Goal: Task Accomplishment & Management: Manage account settings

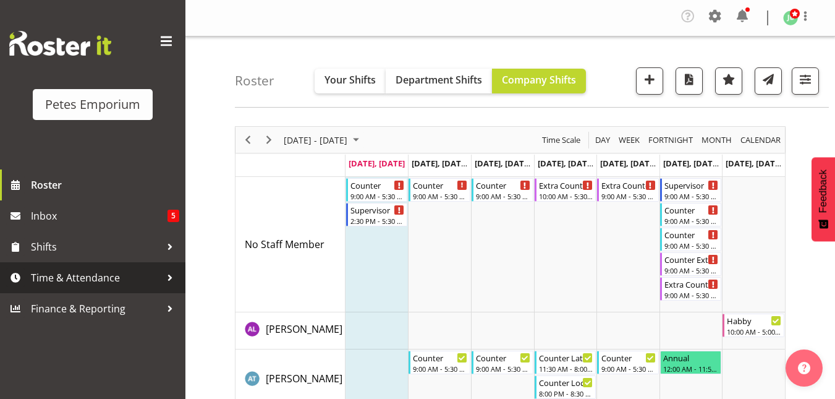
click at [83, 272] on span "Time & Attendance" at bounding box center [96, 277] width 130 height 19
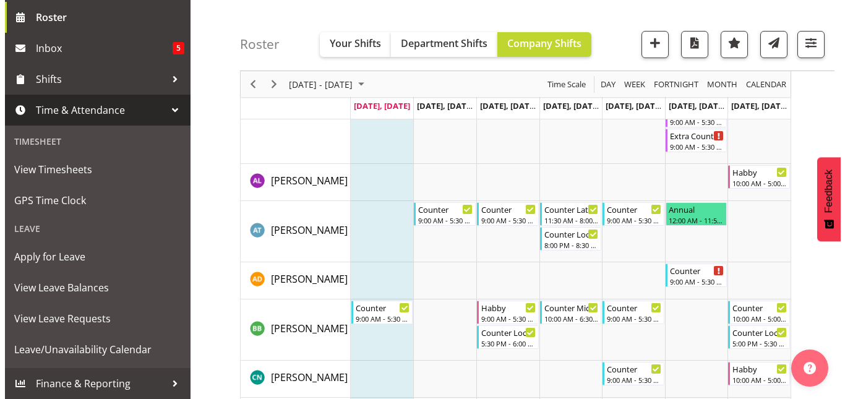
scroll to position [149, 0]
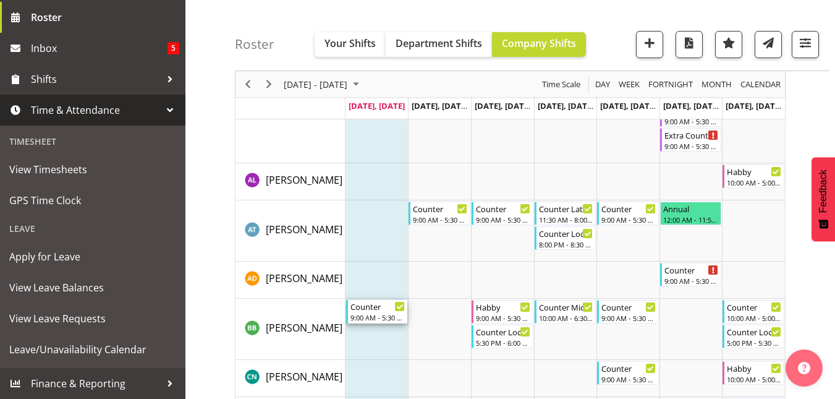
click at [373, 310] on div "Counter" at bounding box center [378, 306] width 55 height 12
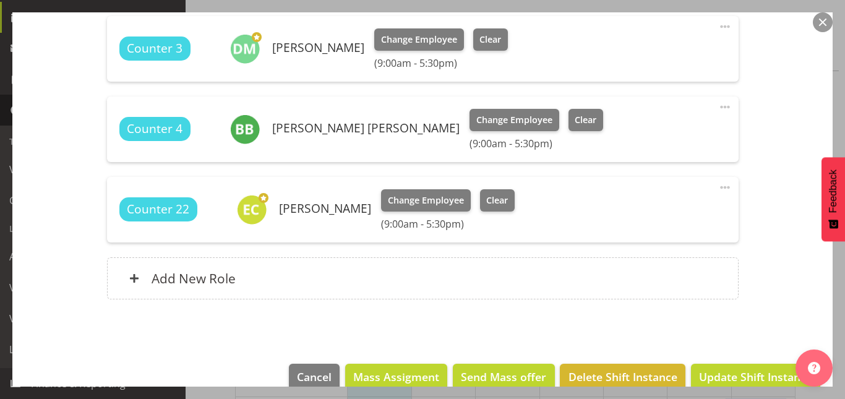
scroll to position [469, 0]
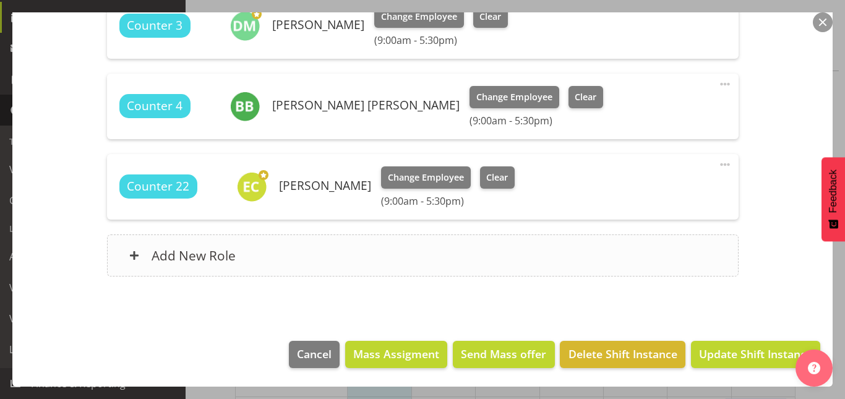
click at [251, 254] on div "Add New Role" at bounding box center [422, 255] width 631 height 42
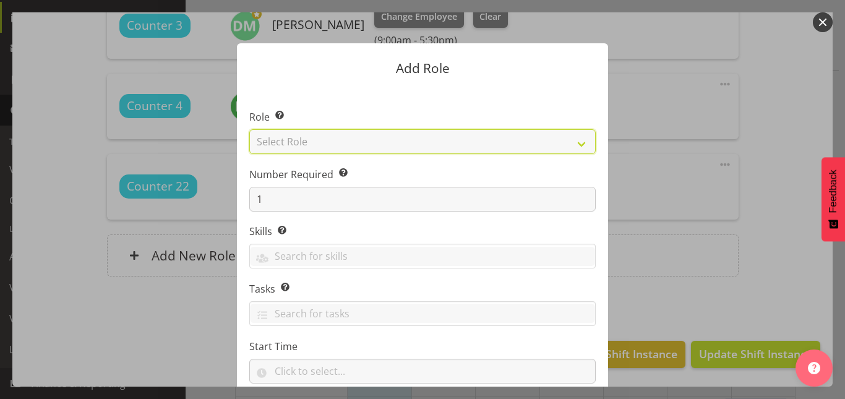
click at [314, 147] on select "Select Role Counter Counter Evening Counter Late Shift Counter Lock Up Counter …" at bounding box center [422, 141] width 346 height 25
select select "151"
click at [249, 129] on select "Select Role Counter Counter Evening Counter Late Shift Counter Lock Up Counter …" at bounding box center [422, 141] width 346 height 25
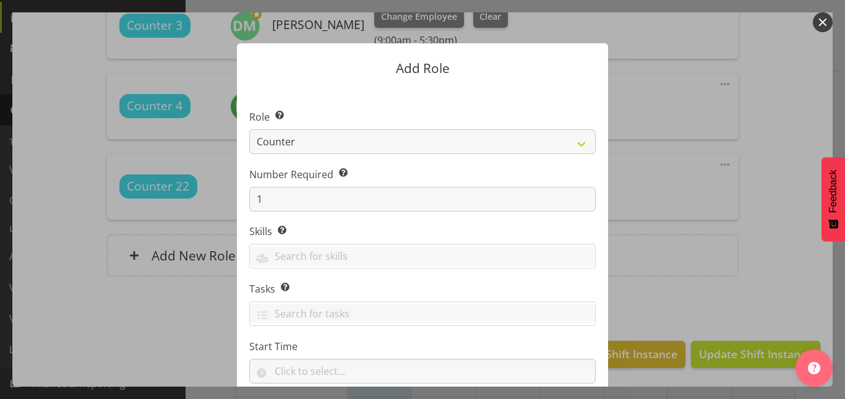
click at [664, 182] on form "Add Role Role Select the role you wish to add to the shift. Counter Counter Eve…" at bounding box center [423, 199] width 594 height 374
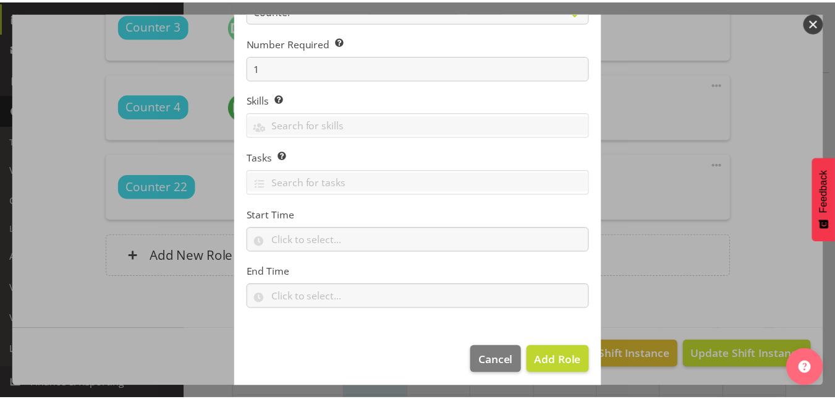
scroll to position [137, 0]
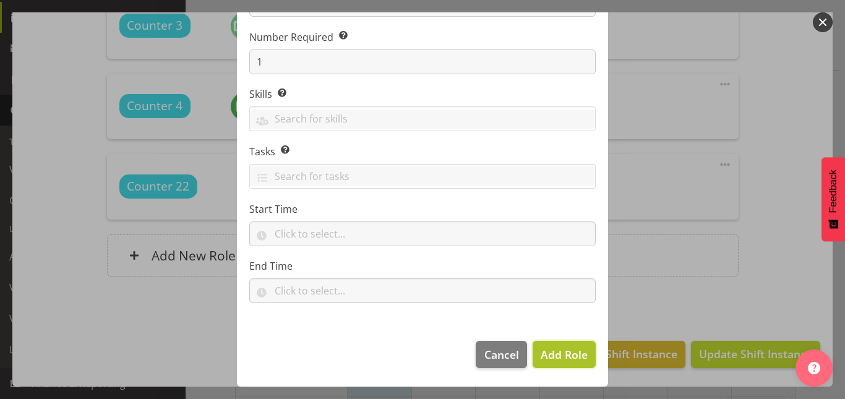
click at [568, 356] on span "Add Role" at bounding box center [563, 354] width 47 height 15
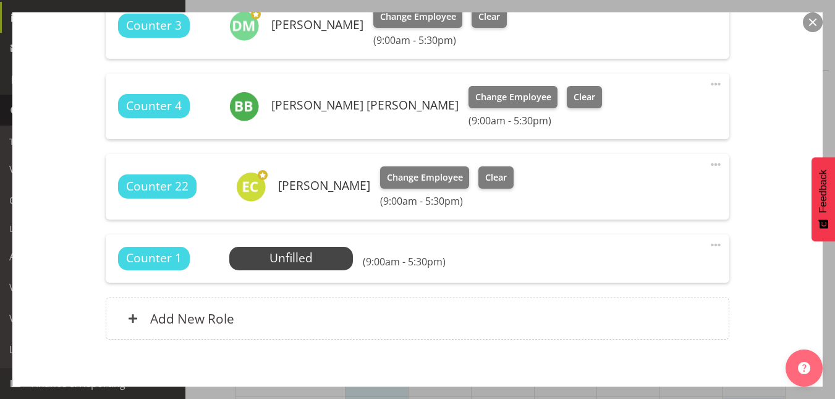
click at [709, 247] on span at bounding box center [716, 244] width 15 height 15
click at [621, 326] on link "Delete" at bounding box center [664, 319] width 119 height 22
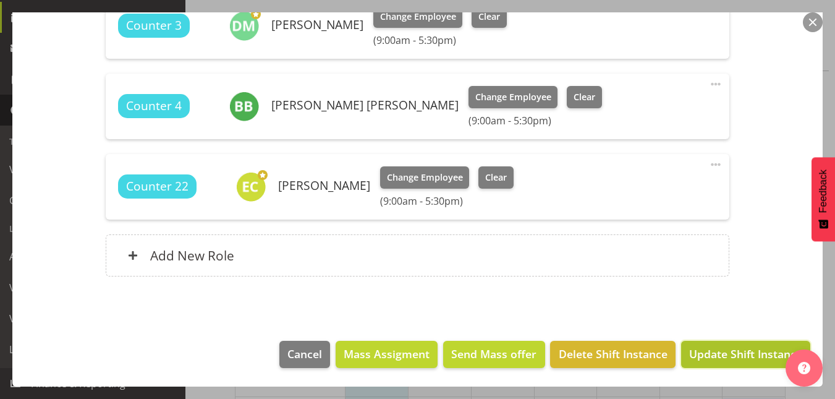
click at [720, 357] on span "Update Shift Instance" at bounding box center [745, 354] width 113 height 16
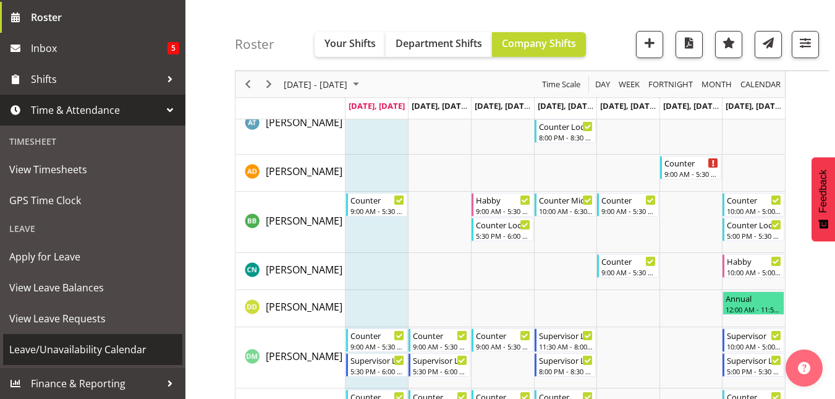
scroll to position [260, 0]
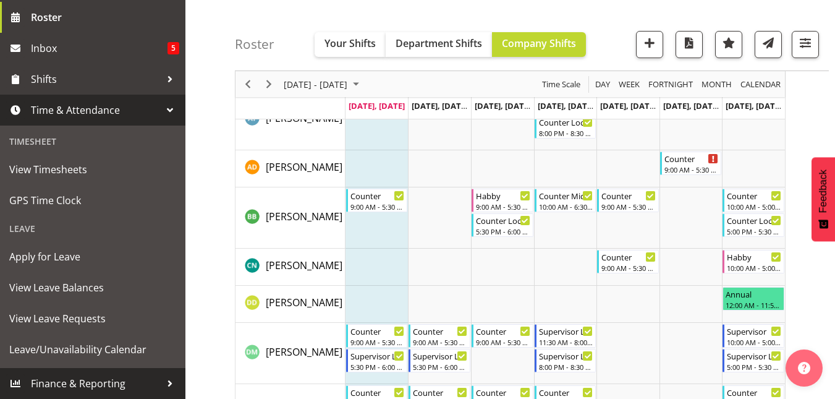
click at [90, 382] on span "Finance & Reporting" at bounding box center [96, 383] width 130 height 19
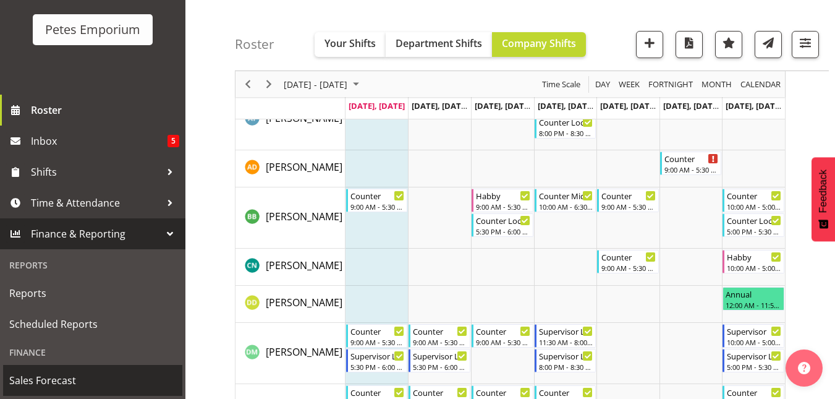
scroll to position [75, 0]
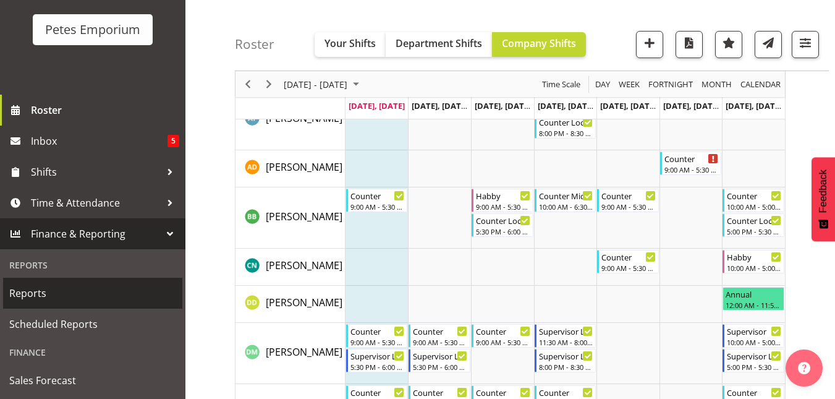
click at [42, 302] on span "Reports" at bounding box center [92, 293] width 167 height 19
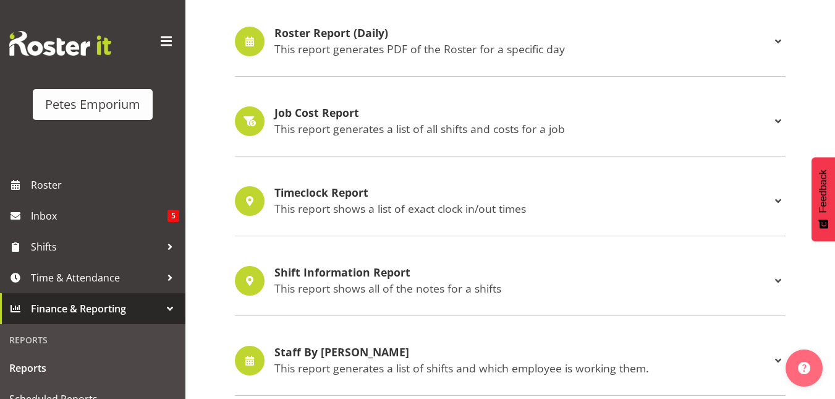
scroll to position [622, 0]
click at [365, 288] on p "This report shows all of the notes for a shifts" at bounding box center [523, 288] width 497 height 14
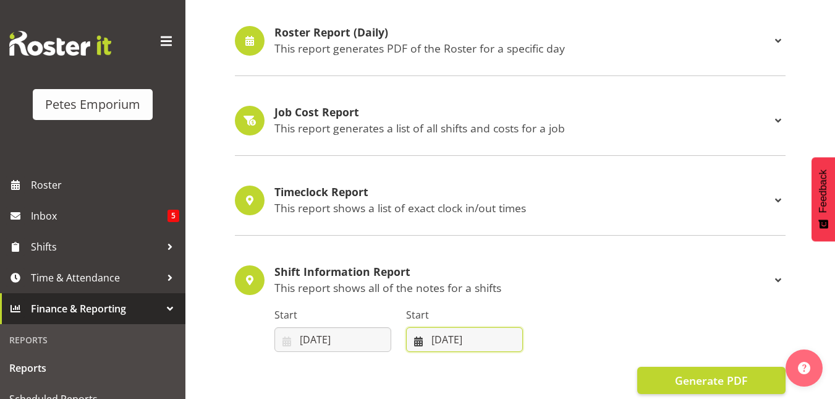
click at [454, 347] on input "[DATE]" at bounding box center [464, 339] width 117 height 25
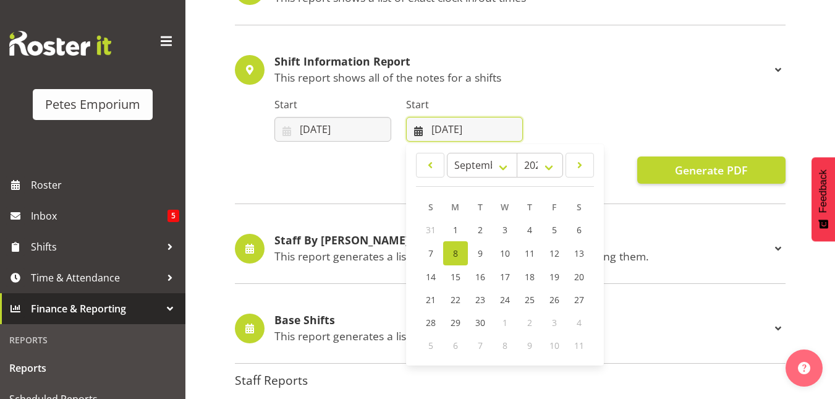
scroll to position [834, 0]
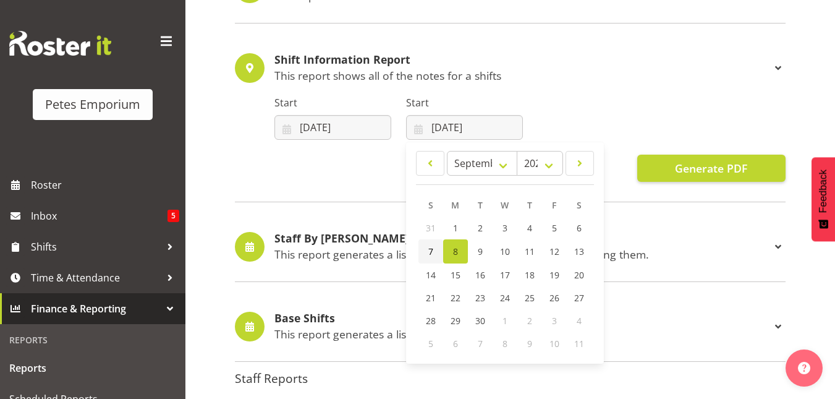
click at [424, 254] on link "7" at bounding box center [431, 251] width 25 height 24
type input "[DATE]"
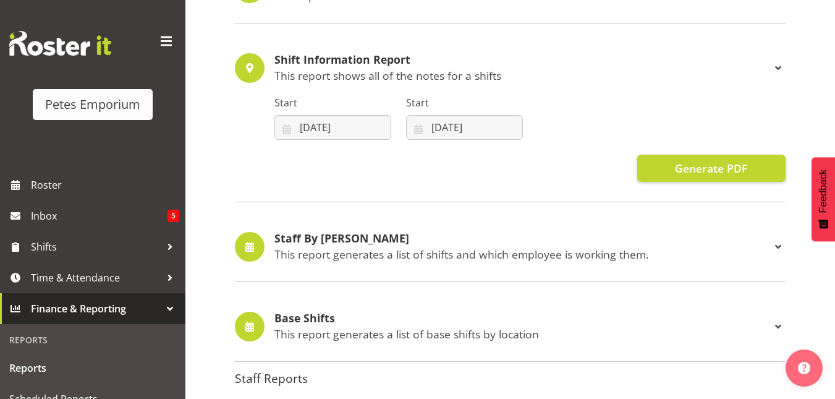
click at [693, 183] on div "Shift Information Report This report shows all of the notes for a shifts Start …" at bounding box center [510, 117] width 551 height 169
click at [693, 164] on span "Generate PDF" at bounding box center [711, 168] width 72 height 16
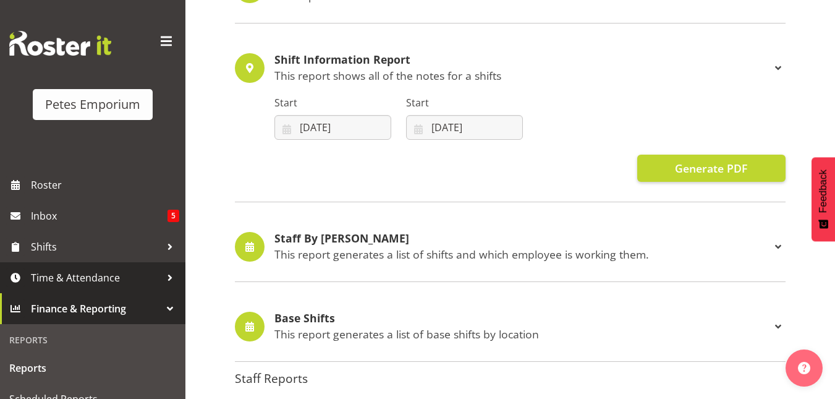
click at [67, 279] on span "Time & Attendance" at bounding box center [96, 277] width 130 height 19
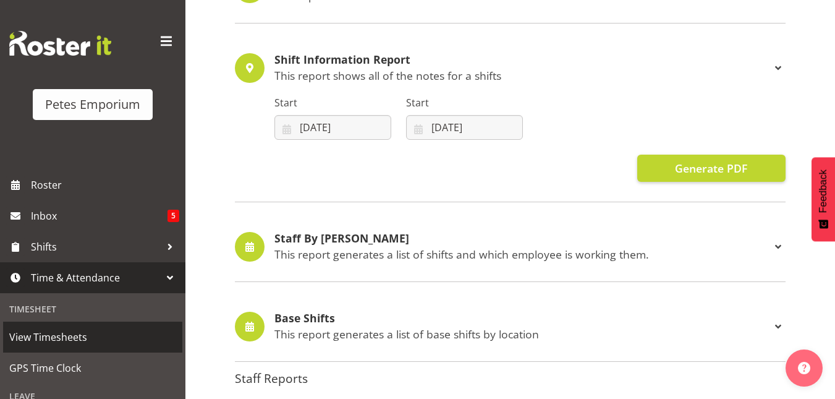
click at [54, 340] on span "View Timesheets" at bounding box center [92, 337] width 167 height 19
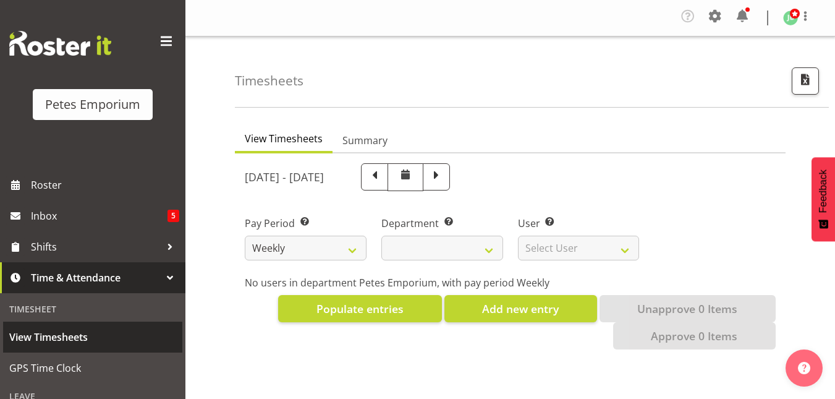
select select
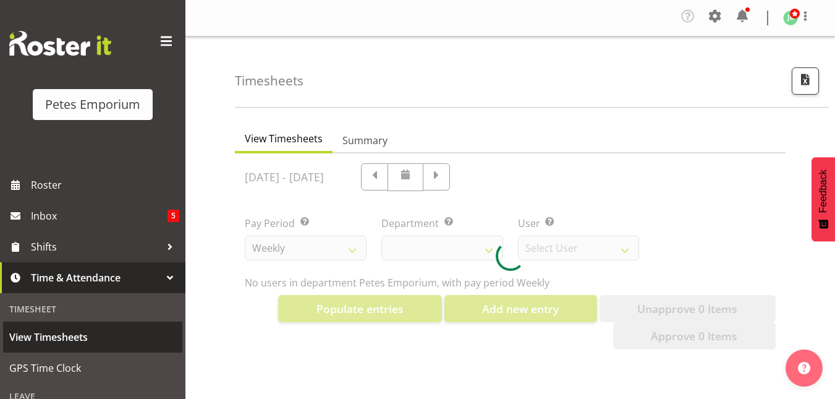
select select "11345"
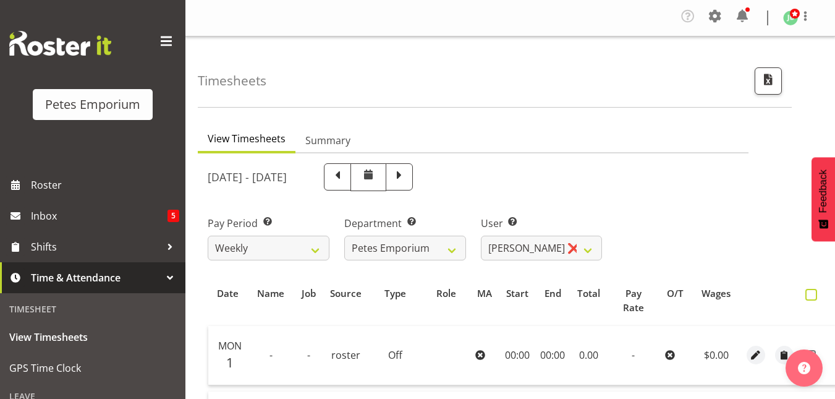
click at [811, 291] on span at bounding box center [812, 295] width 12 height 12
click at [811, 291] on input "checkbox" at bounding box center [810, 295] width 8 height 8
checkbox input "true"
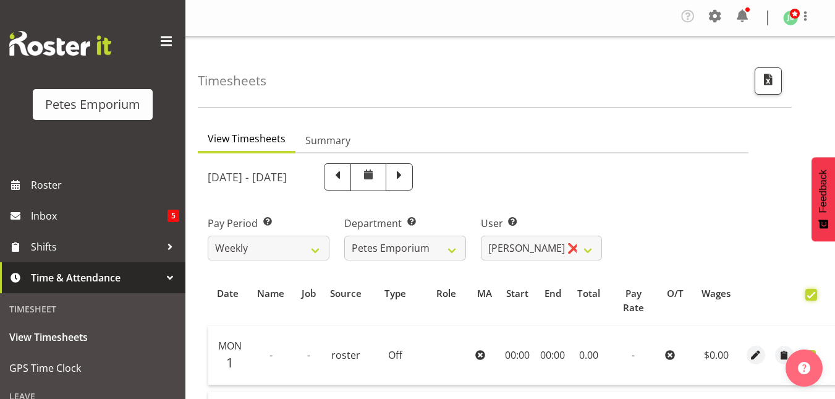
checkbox input "true"
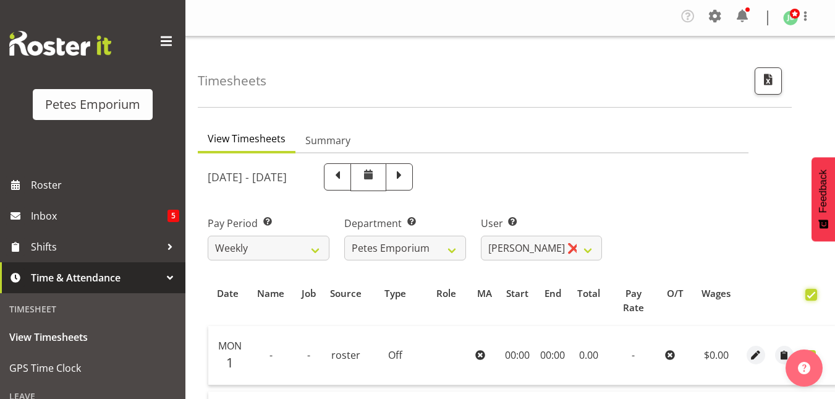
checkbox input "true"
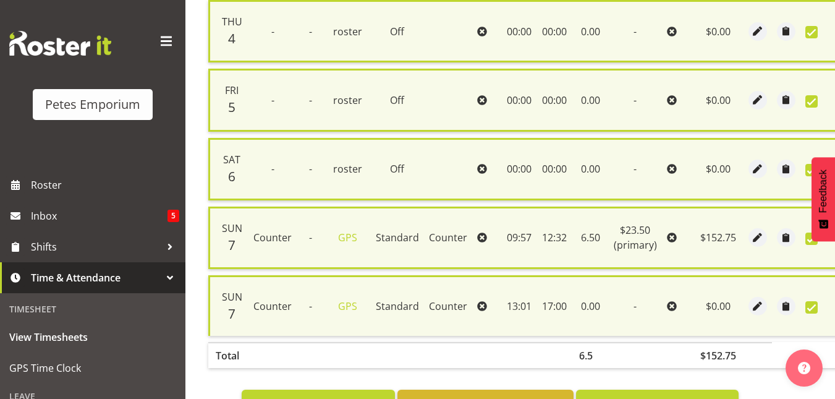
scroll to position [578, 0]
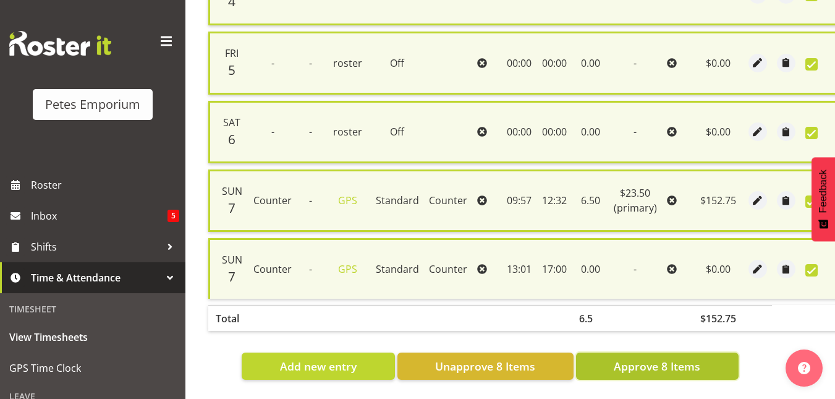
click at [680, 370] on button "Approve 8 Items" at bounding box center [657, 365] width 163 height 27
click at [680, 370] on div "Add new entry Unapprove 8 Items Approve 8 Items" at bounding box center [473, 365] width 531 height 27
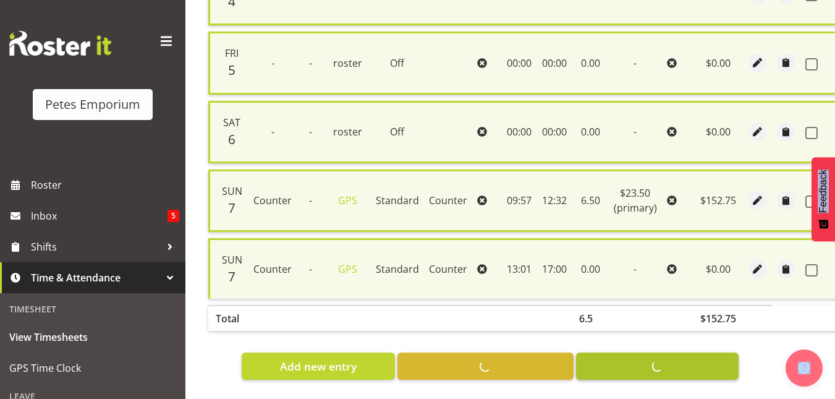
checkbox input "false"
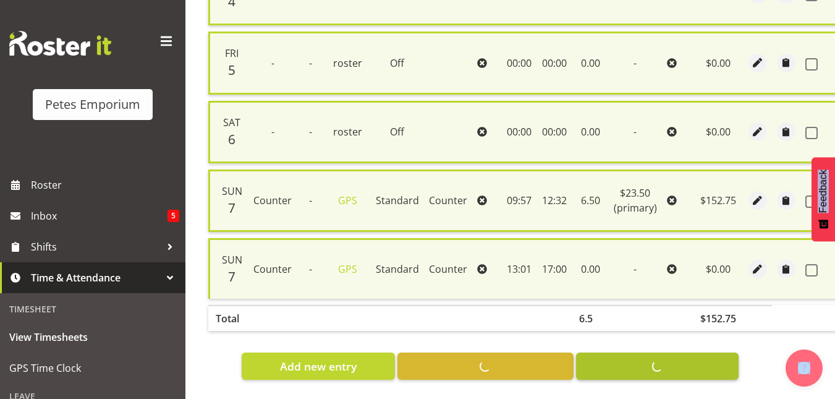
checkbox input "false"
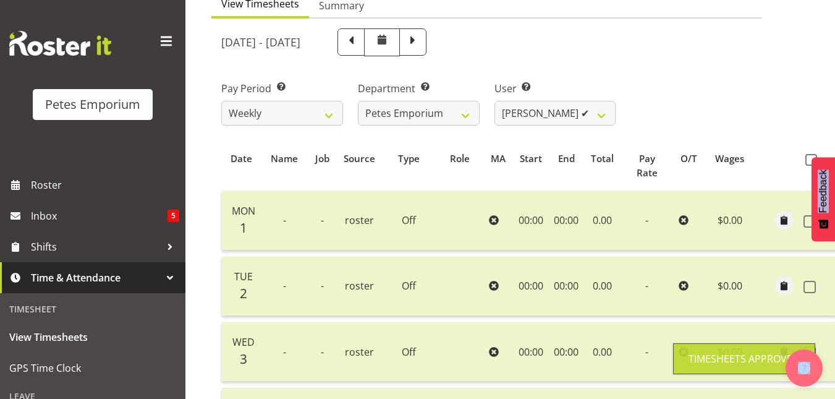
scroll to position [134, 0]
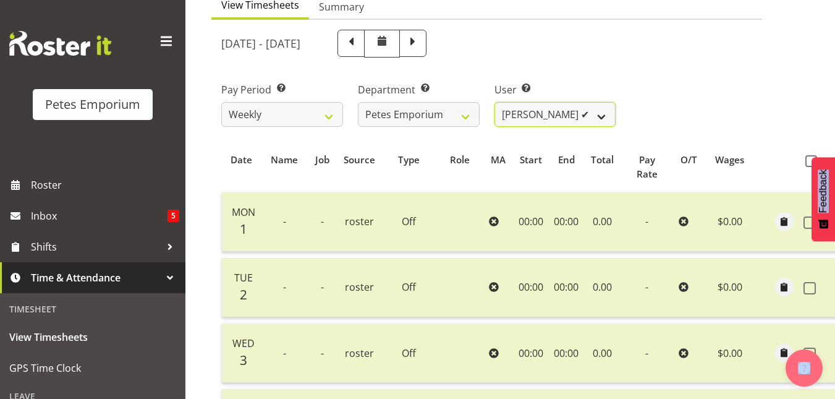
click at [601, 116] on select "Abigail Lane ✔ Alex-Micheal Taniwha ❌ Amelia Denz ❌ Beena Beena ❌ Christine Nev…" at bounding box center [556, 114] width 122 height 25
select select "5364"
click at [495, 102] on select "Abigail Lane ✔ Alex-Micheal Taniwha ❌ Amelia Denz ❌ Beena Beena ❌ Christine Nev…" at bounding box center [556, 114] width 122 height 25
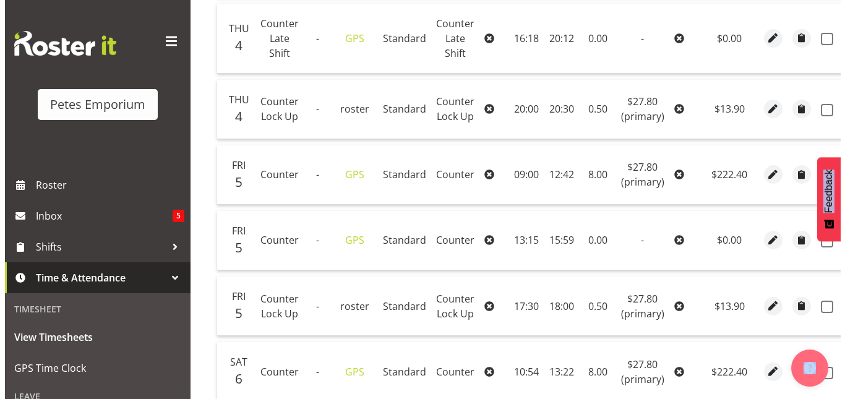
scroll to position [727, 0]
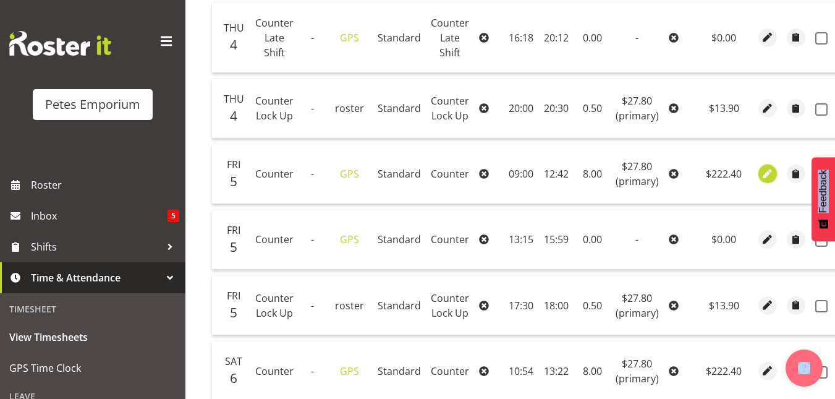
click at [766, 173] on span "button" at bounding box center [768, 174] width 14 height 14
select select "Standard"
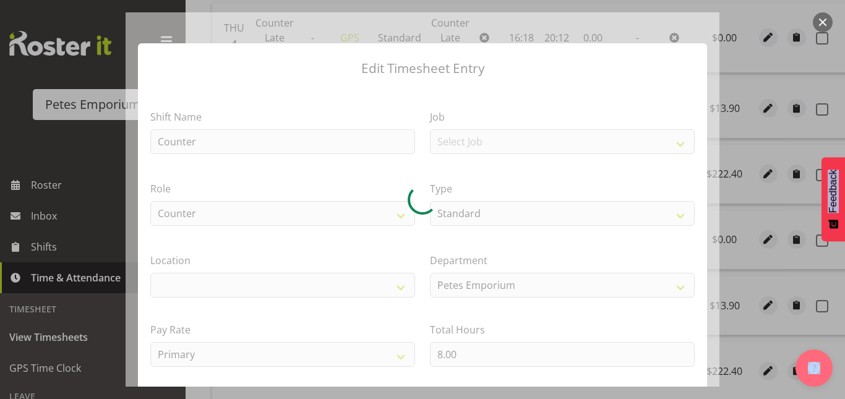
select select "100"
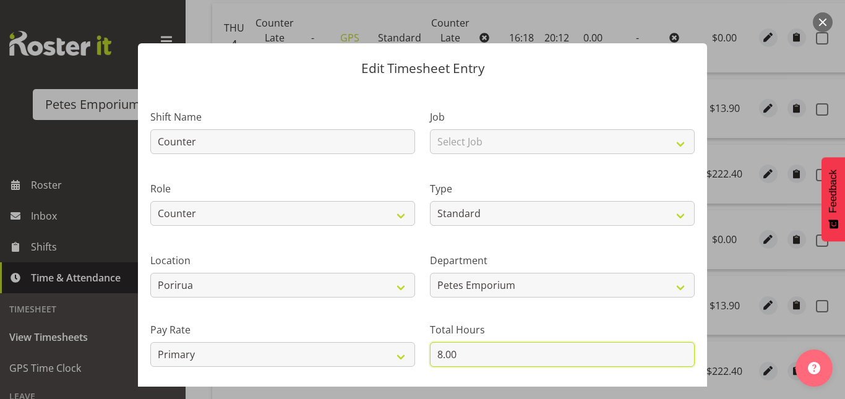
click at [437, 355] on input "8.00" at bounding box center [562, 354] width 265 height 25
click at [443, 349] on input "6.00" at bounding box center [562, 354] width 265 height 25
click at [446, 352] on input "6.00" at bounding box center [562, 354] width 265 height 25
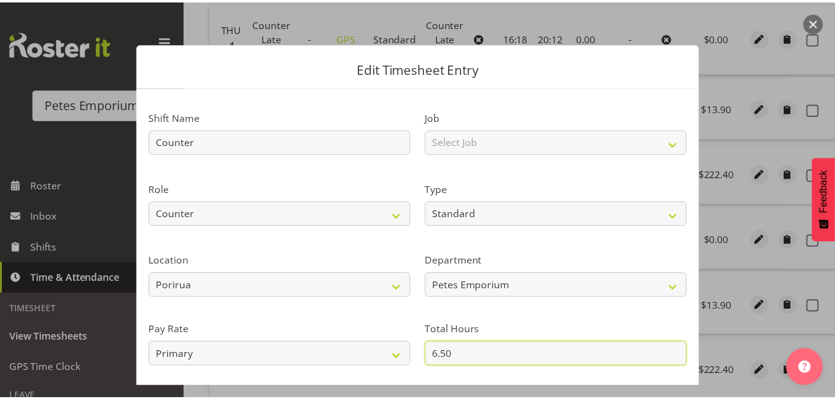
scroll to position [135, 0]
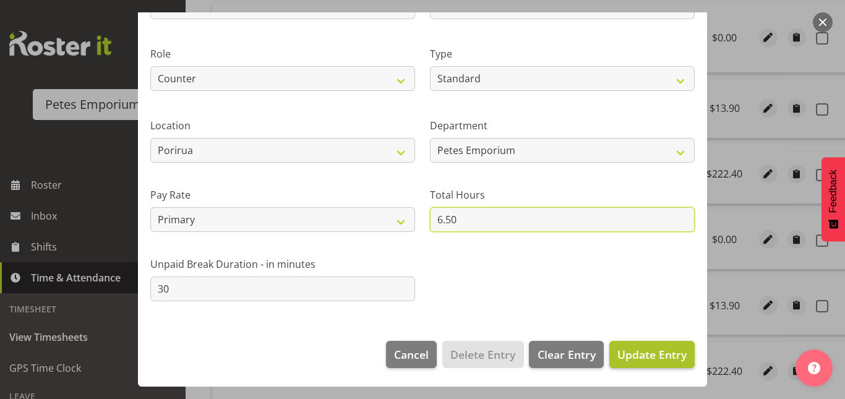
type input "6.50"
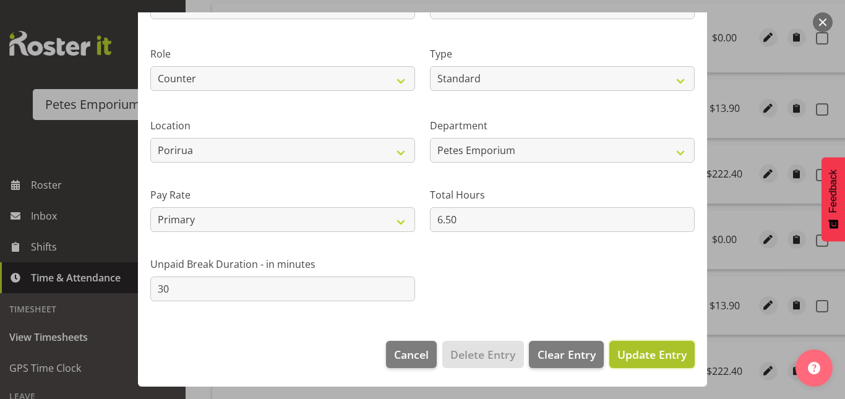
click at [649, 350] on span "Update Entry" at bounding box center [651, 354] width 69 height 15
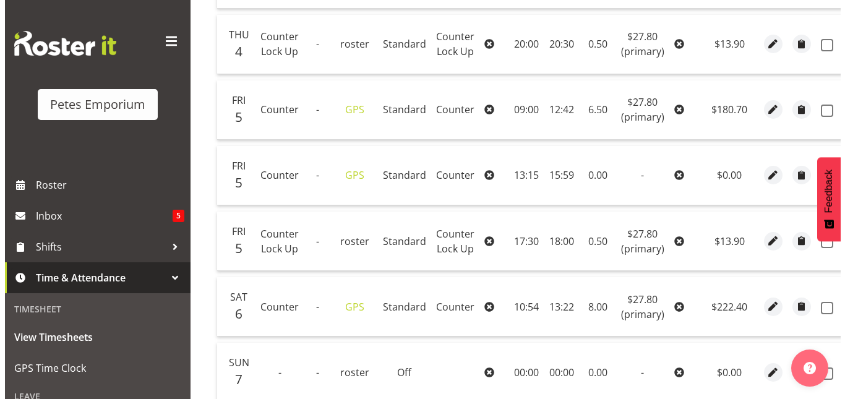
scroll to position [792, 0]
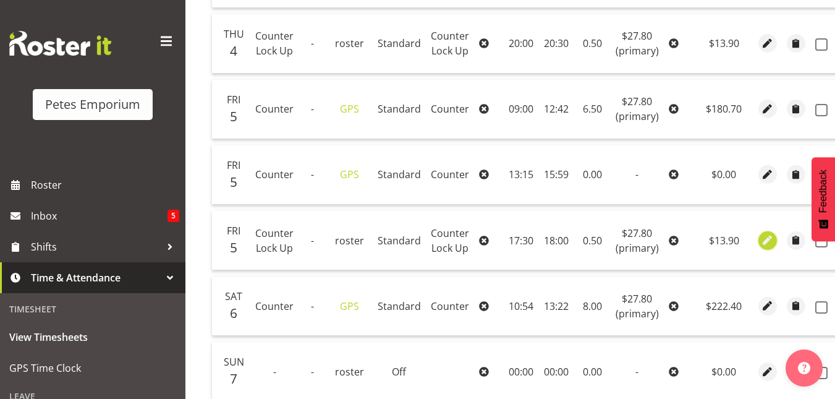
click at [764, 242] on span "button" at bounding box center [768, 240] width 14 height 14
select select "154"
select select "Standard"
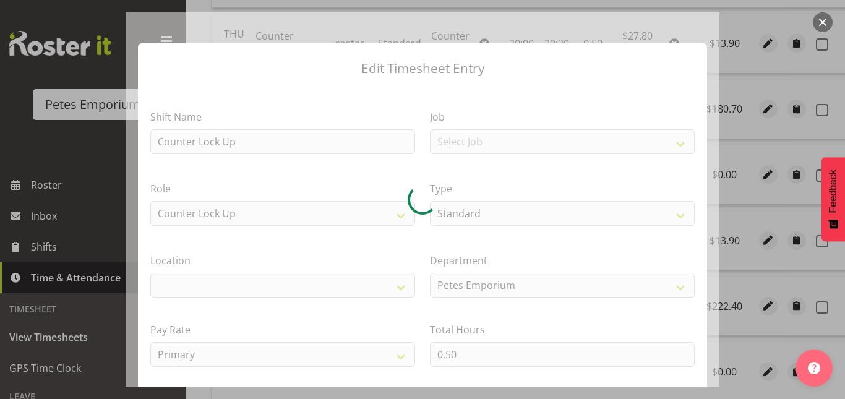
select select "100"
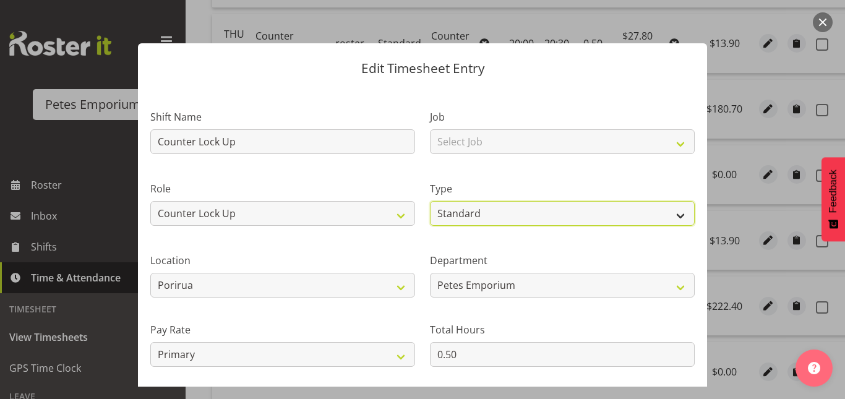
click at [517, 211] on select "Off Standard Public Holiday Public Holiday (Worked) Day In Lieu Annual Leave Si…" at bounding box center [562, 213] width 265 height 25
select select "Off"
click at [430, 201] on select "Off Standard Public Holiday Public Holiday (Worked) Day In Lieu Annual Leave Si…" at bounding box center [562, 213] width 265 height 25
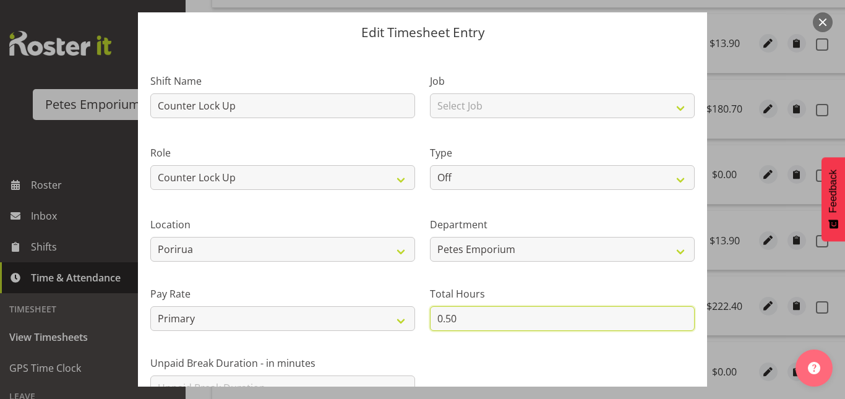
click at [461, 319] on input "0.50" at bounding box center [562, 318] width 265 height 25
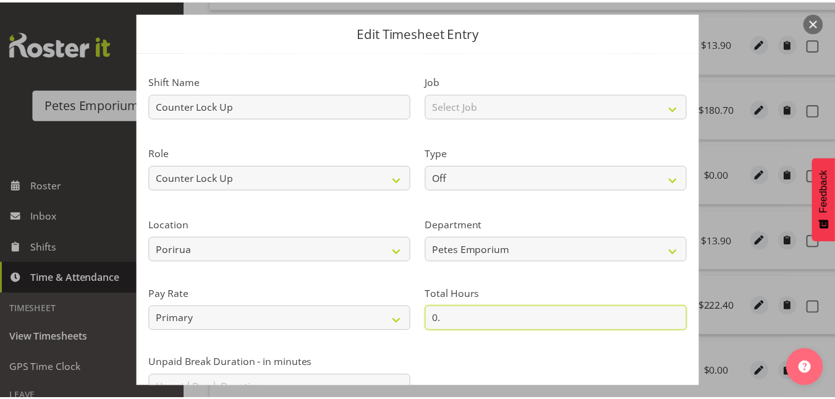
scroll to position [135, 0]
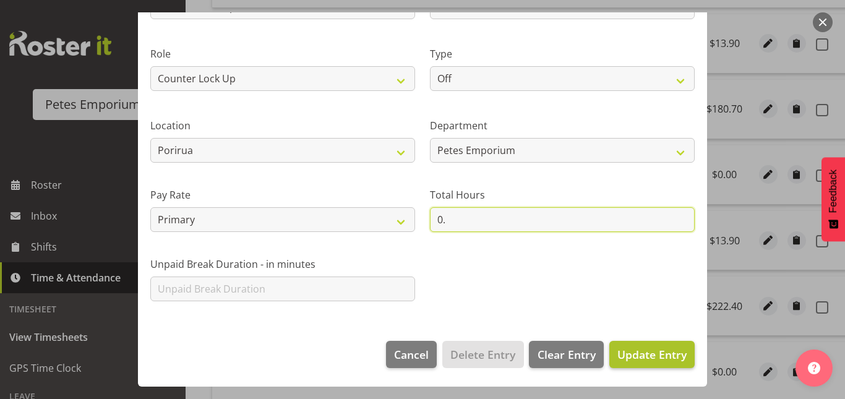
type input "0."
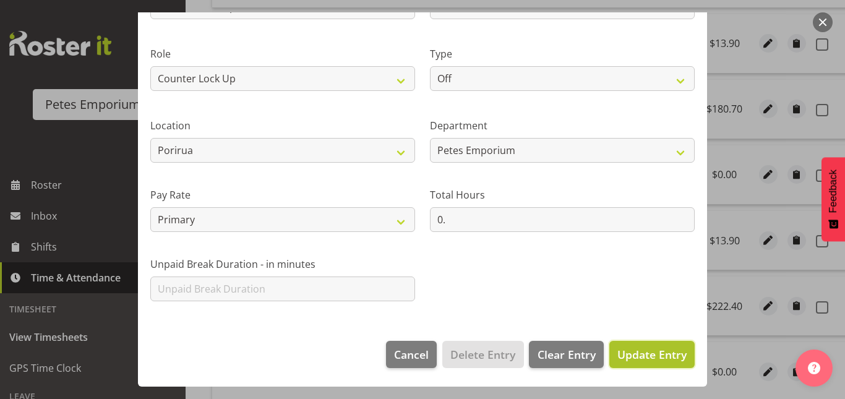
click at [634, 351] on span "Update Entry" at bounding box center [651, 354] width 69 height 15
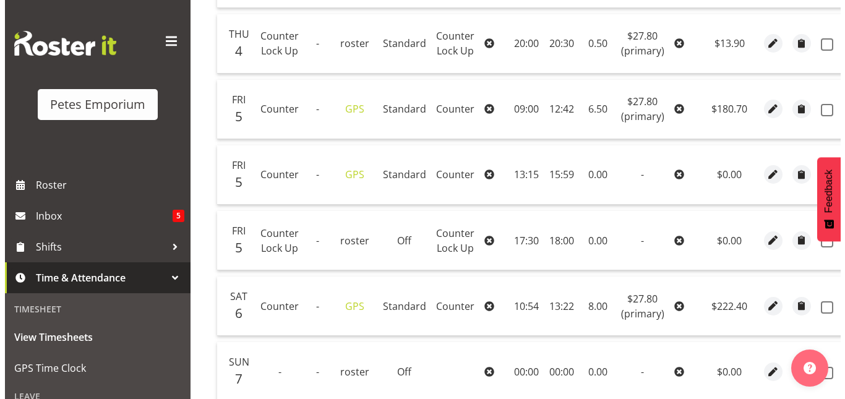
scroll to position [863, 0]
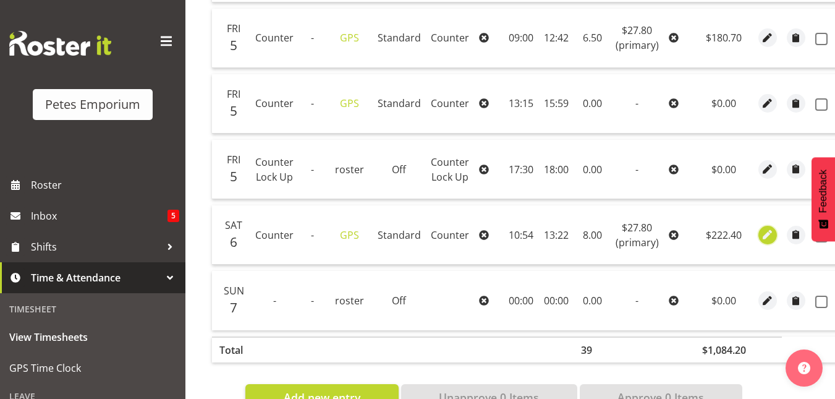
click at [764, 242] on span "button" at bounding box center [768, 234] width 14 height 20
select select "Standard"
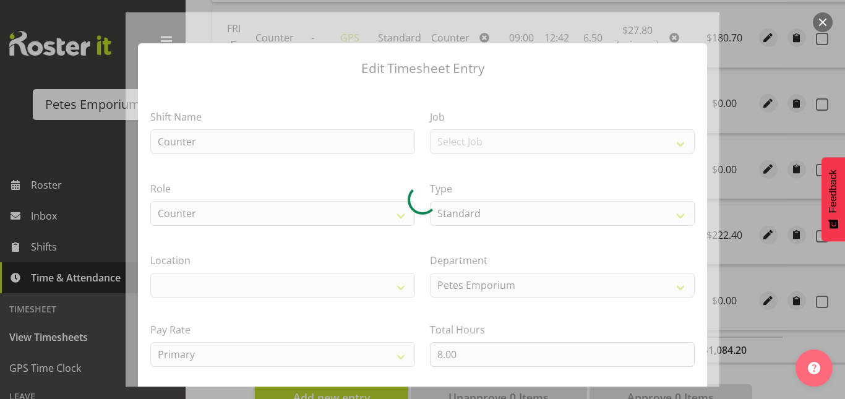
select select "100"
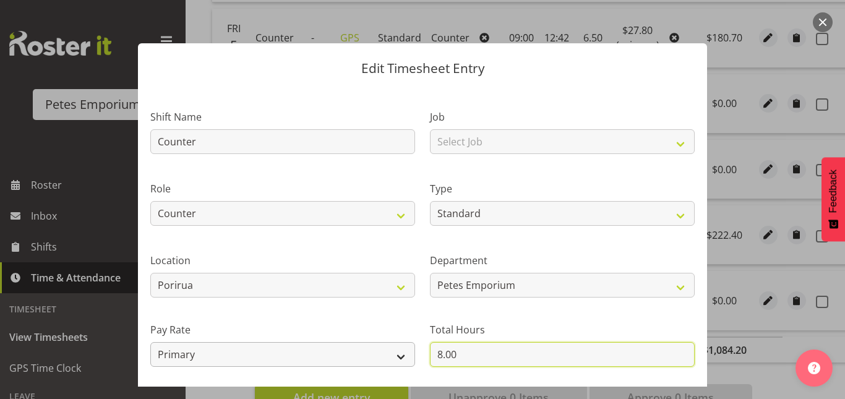
drag, startPoint x: 471, startPoint y: 343, endPoint x: 385, endPoint y: 357, distance: 87.8
click at [385, 357] on div "Shift Name Counter Job Select Job Role Counter Counter Evening Counter Mid Shif…" at bounding box center [422, 267] width 559 height 351
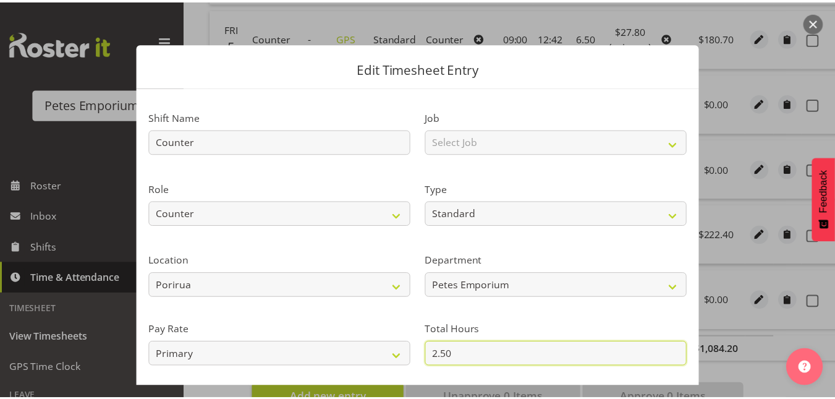
scroll to position [135, 0]
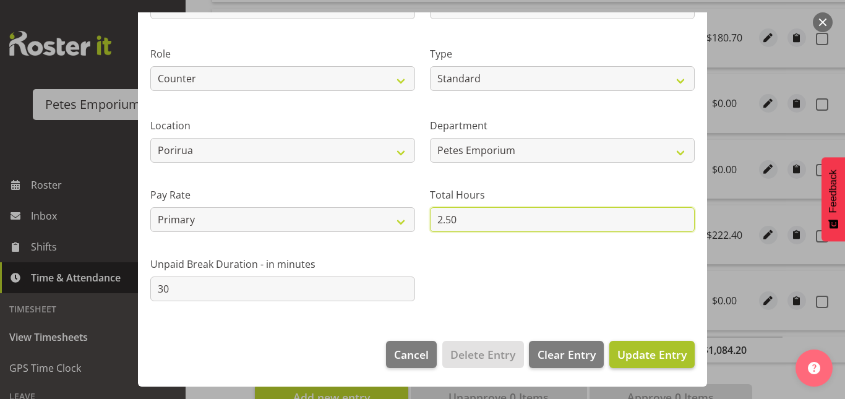
type input "2.50"
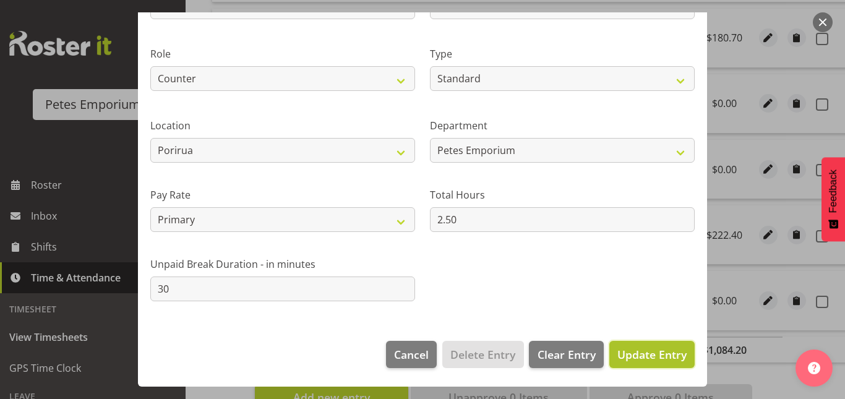
click at [644, 363] on button "Update Entry" at bounding box center [651, 354] width 85 height 27
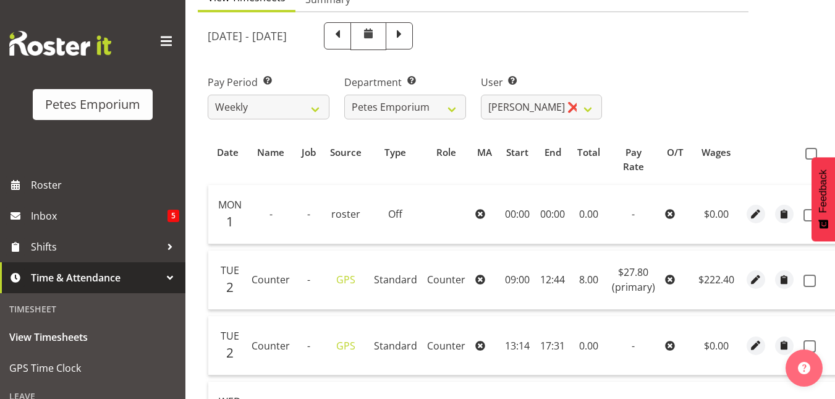
scroll to position [140, 0]
click at [807, 156] on span at bounding box center [812, 154] width 12 height 12
click at [807, 156] on input "checkbox" at bounding box center [810, 154] width 8 height 8
checkbox input "true"
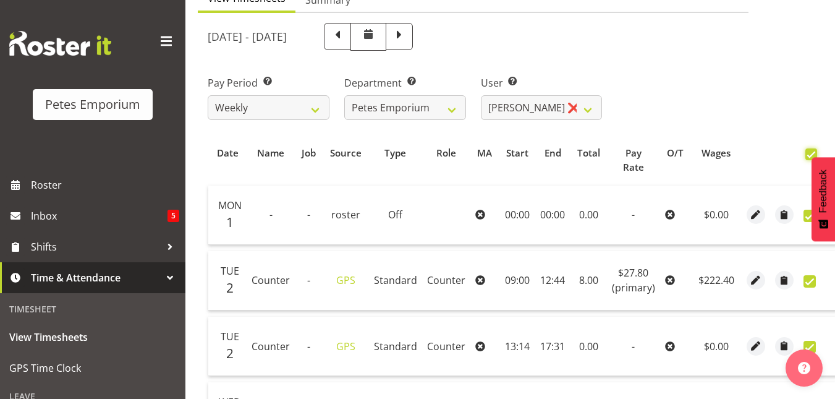
checkbox input "true"
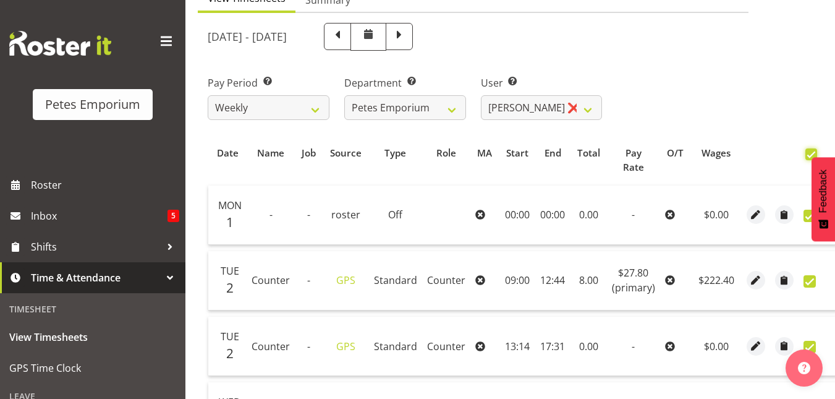
checkbox input "true"
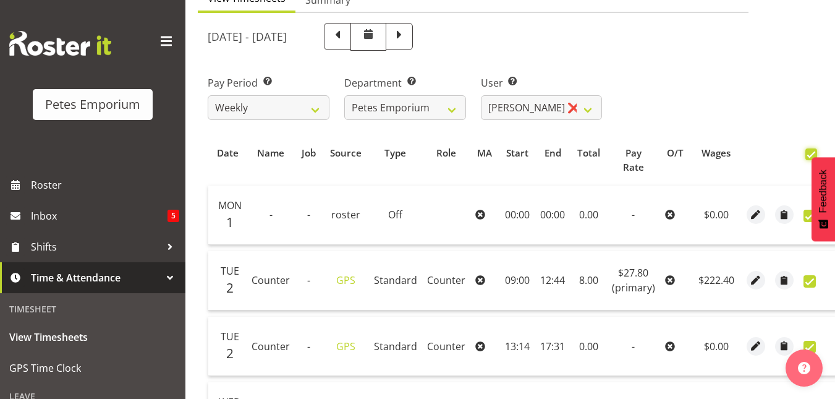
checkbox input "true"
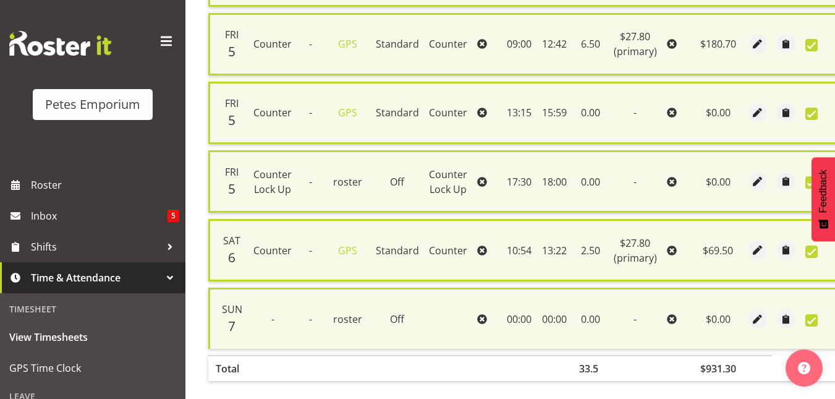
scroll to position [943, 0]
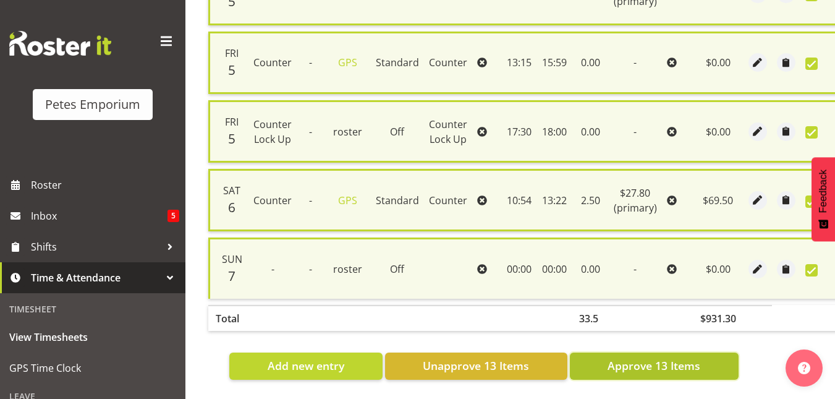
click at [629, 357] on span "Approve 13 Items" at bounding box center [654, 365] width 93 height 16
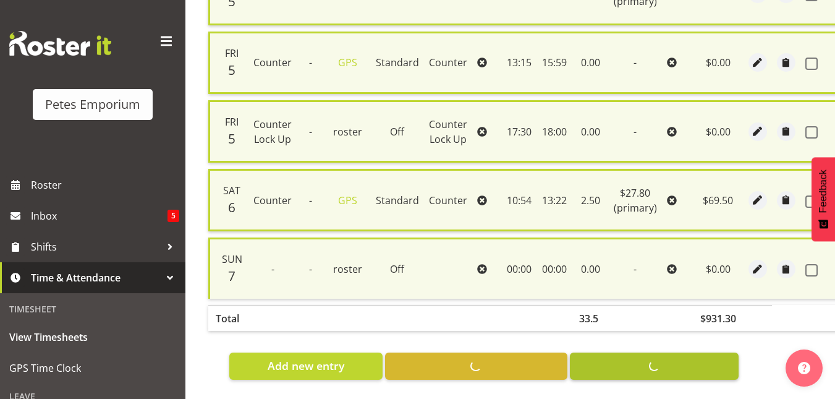
checkbox input "false"
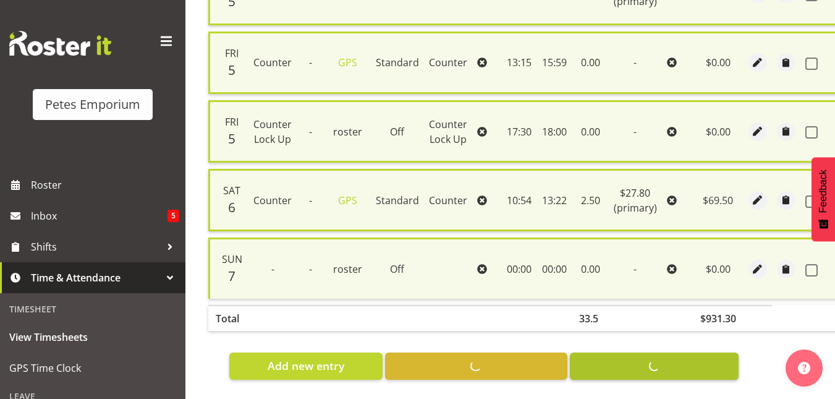
checkbox input "false"
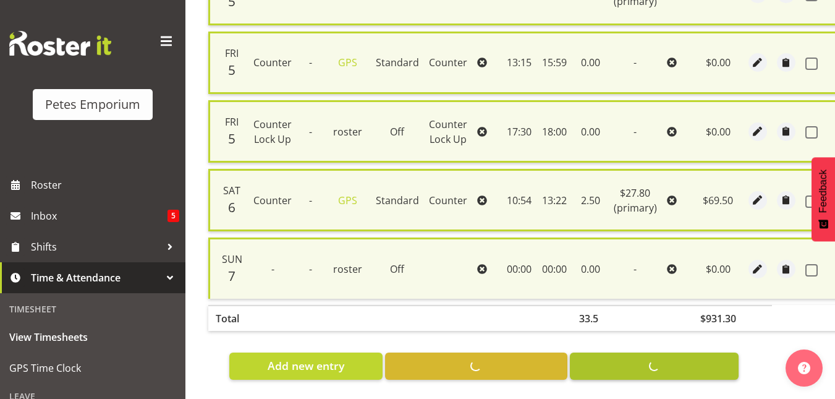
checkbox input "false"
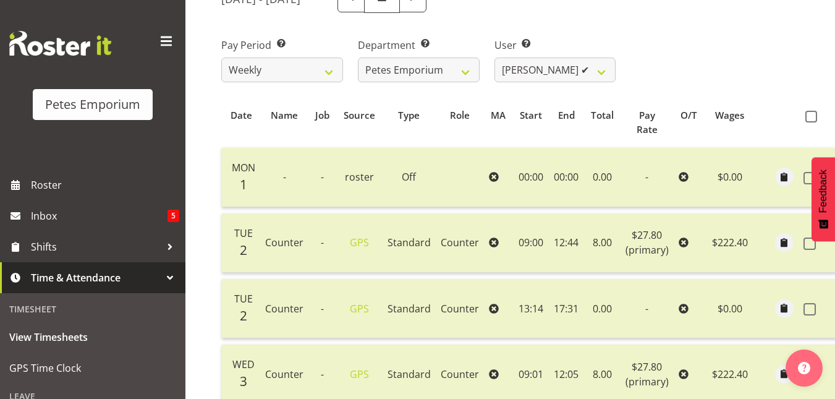
scroll to position [132, 0]
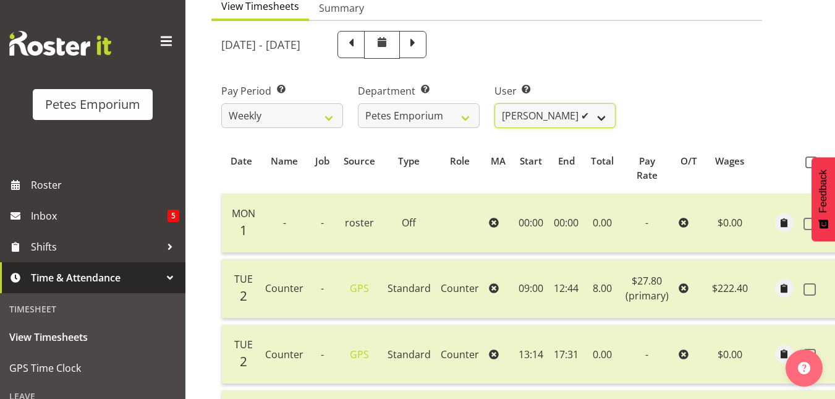
click at [605, 118] on select "Abigail Lane ✔ Alex-Micheal Taniwha ✔ Amelia Denz ❌ Beena Beena ❌ Christine Nev…" at bounding box center [556, 115] width 122 height 25
select select "7002"
click at [495, 103] on select "Abigail Lane ✔ Alex-Micheal Taniwha ✔ Amelia Denz ❌ Beena Beena ❌ Christine Nev…" at bounding box center [556, 115] width 122 height 25
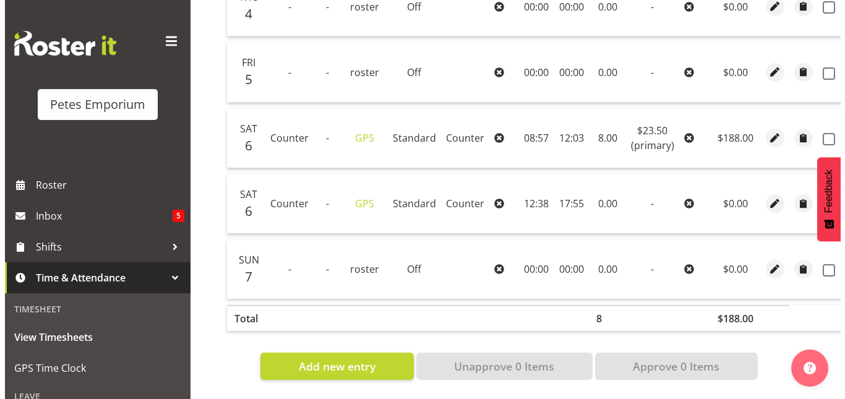
scroll to position [555, 0]
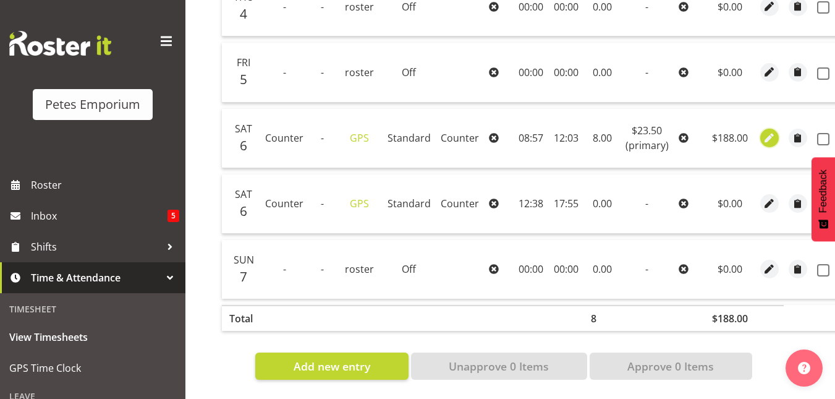
click at [766, 131] on span "button" at bounding box center [769, 138] width 14 height 14
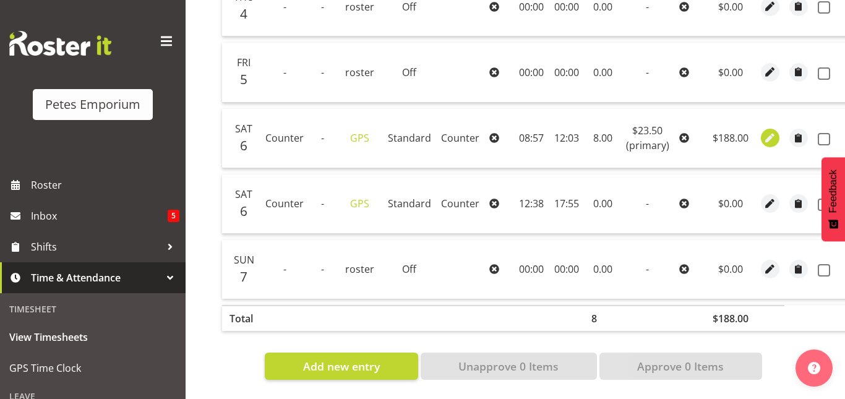
select select "Standard"
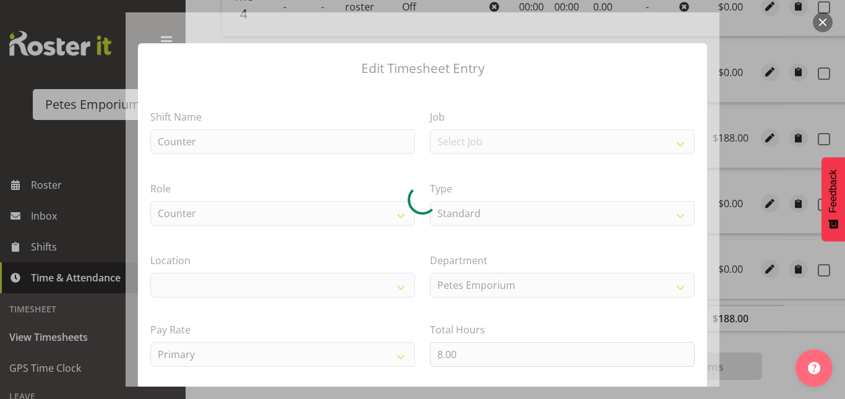
select select "100"
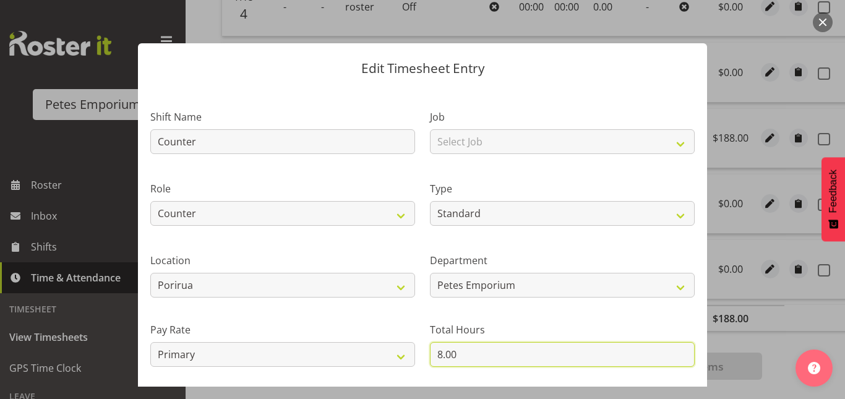
click at [446, 356] on input "8.00" at bounding box center [562, 354] width 265 height 25
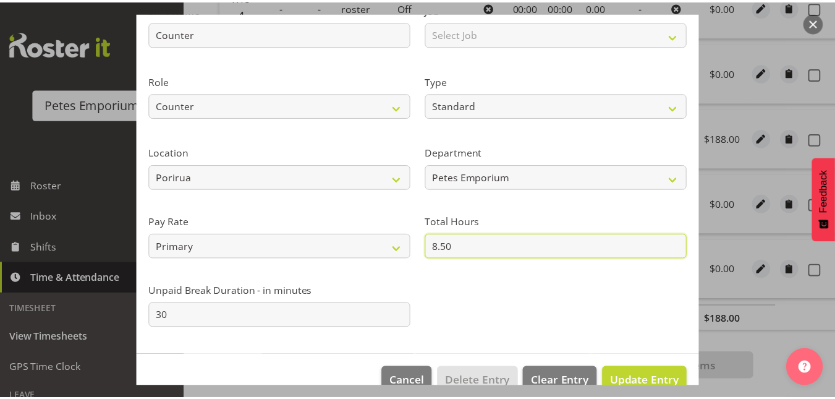
scroll to position [135, 0]
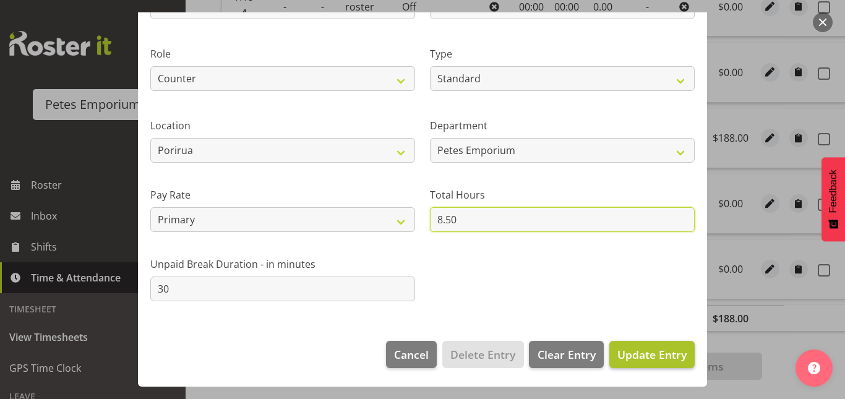
type input "8.50"
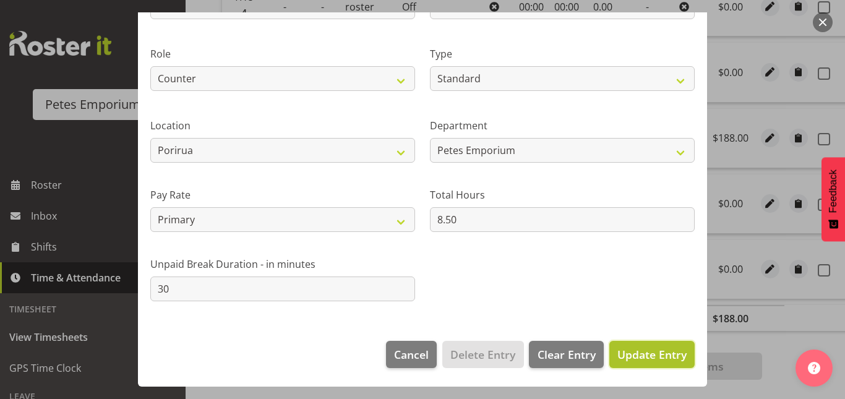
click at [649, 353] on span "Update Entry" at bounding box center [651, 354] width 69 height 15
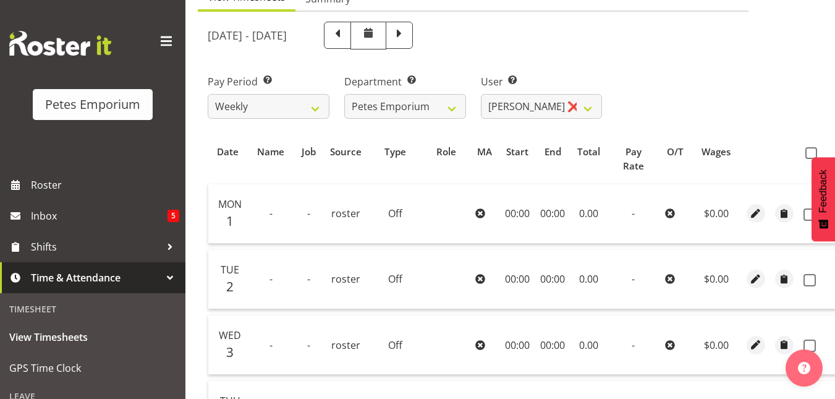
scroll to position [0, 0]
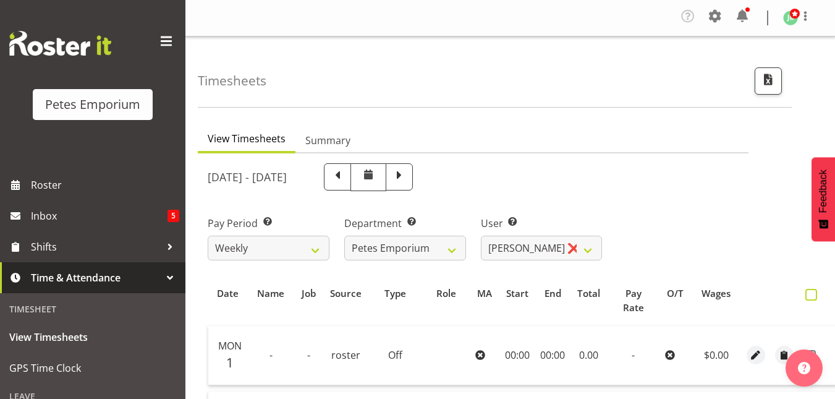
click at [806, 299] on span at bounding box center [812, 295] width 12 height 12
click at [806, 299] on input "checkbox" at bounding box center [810, 295] width 8 height 8
checkbox input "true"
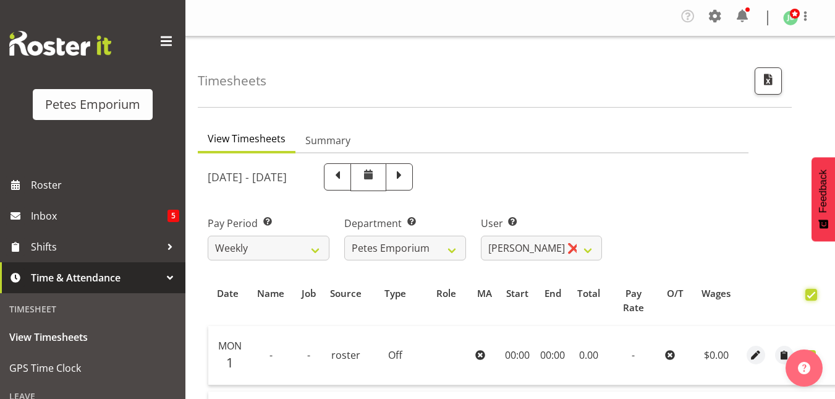
checkbox input "true"
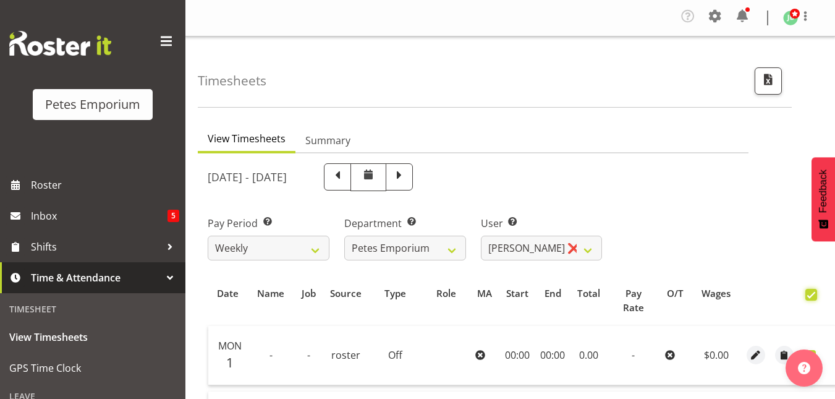
checkbox input "true"
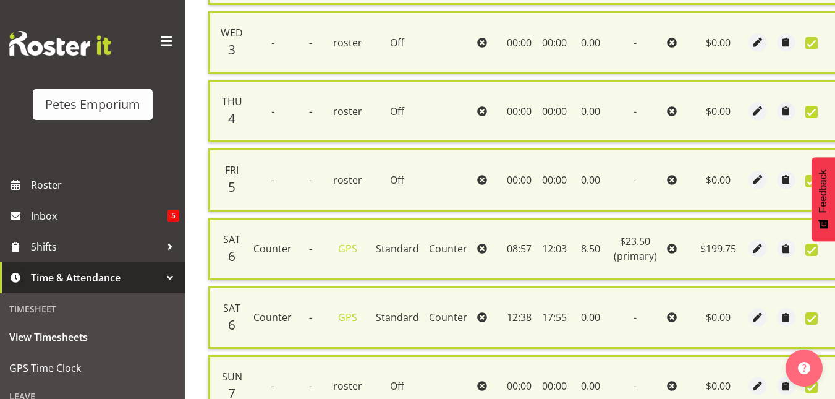
scroll to position [578, 0]
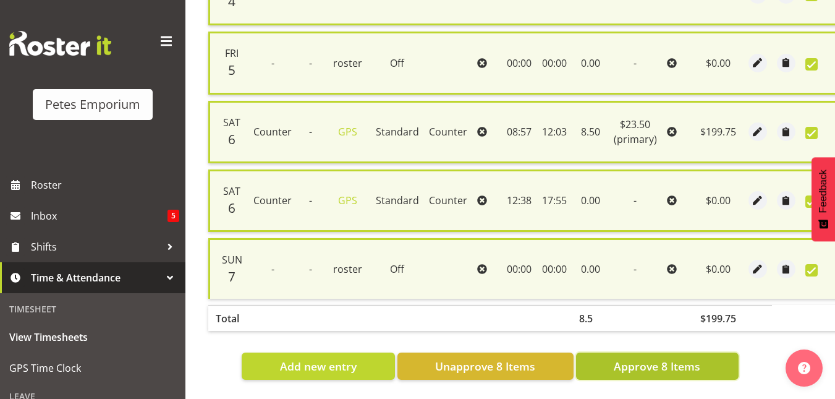
click at [678, 361] on span "Approve 8 Items" at bounding box center [657, 366] width 87 height 16
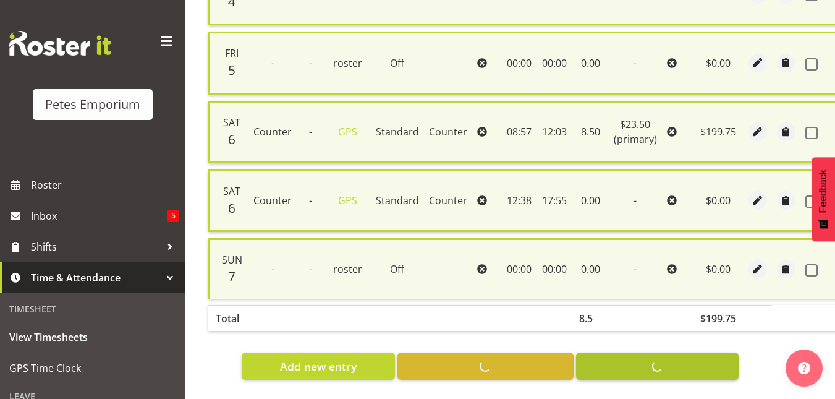
checkbox input "false"
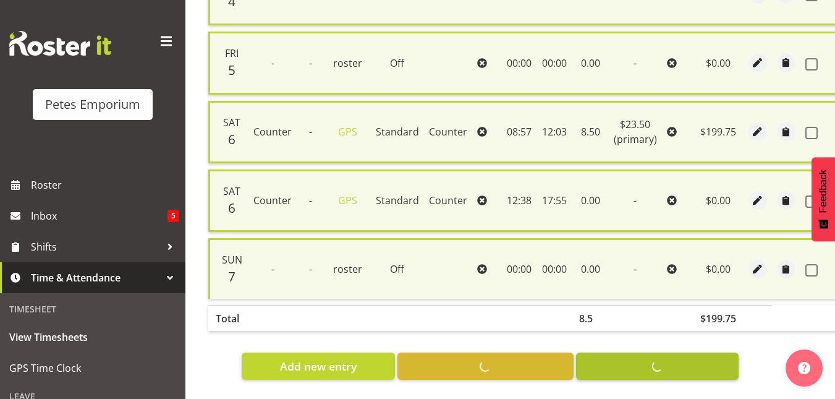
checkbox input "false"
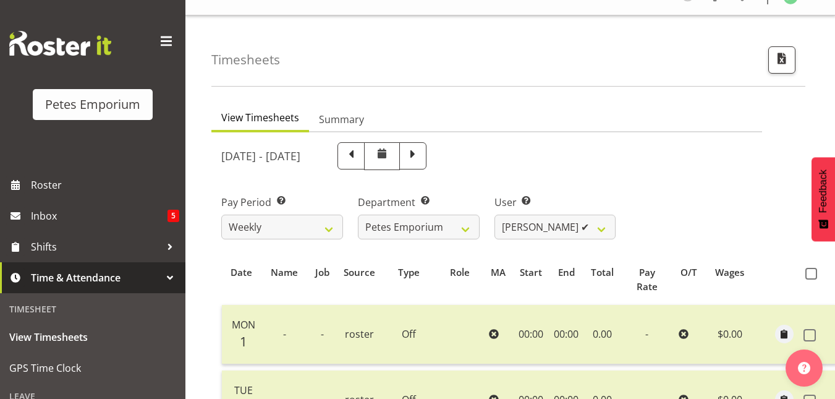
scroll to position [0, 0]
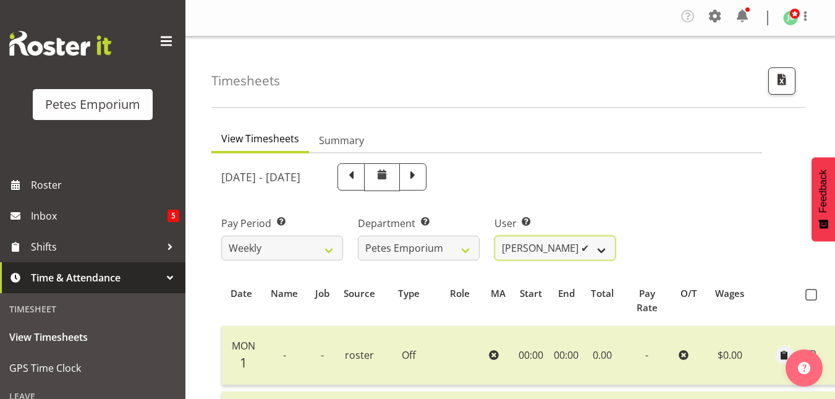
click at [603, 254] on select "Abigail Lane ✔ Alex-Micheal Taniwha ✔ Amelia Denz ✔ Beena Beena ❌ Christine Nev…" at bounding box center [556, 248] width 122 height 25
select select "9974"
click at [495, 236] on select "Abigail Lane ✔ Alex-Micheal Taniwha ✔ Amelia Denz ✔ Beena Beena ❌ Christine Nev…" at bounding box center [556, 248] width 122 height 25
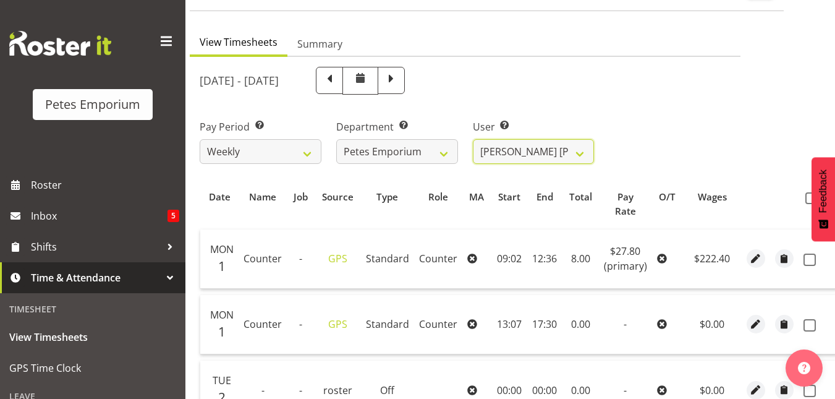
scroll to position [86, 0]
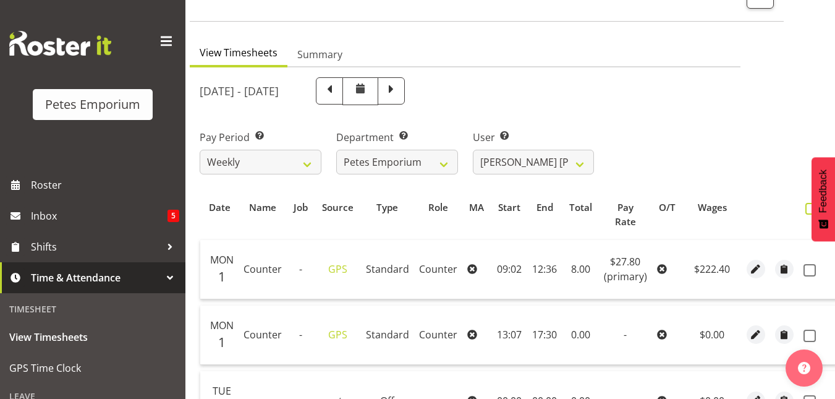
click at [806, 209] on span at bounding box center [812, 209] width 12 height 12
click at [806, 209] on input "checkbox" at bounding box center [810, 209] width 8 height 8
checkbox input "true"
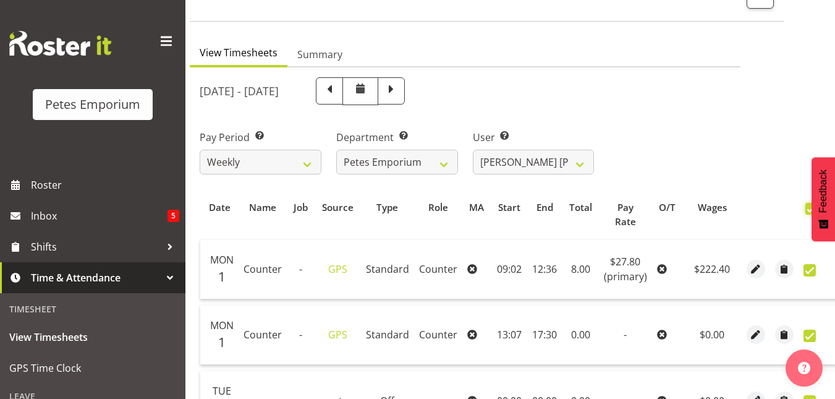
checkbox input "true"
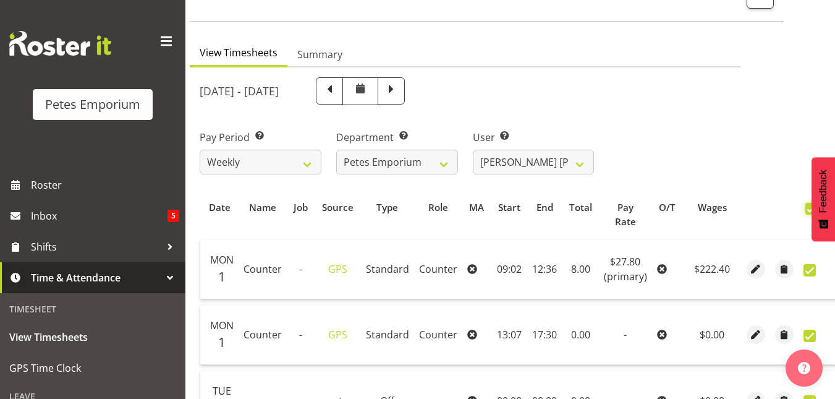
checkbox input "true"
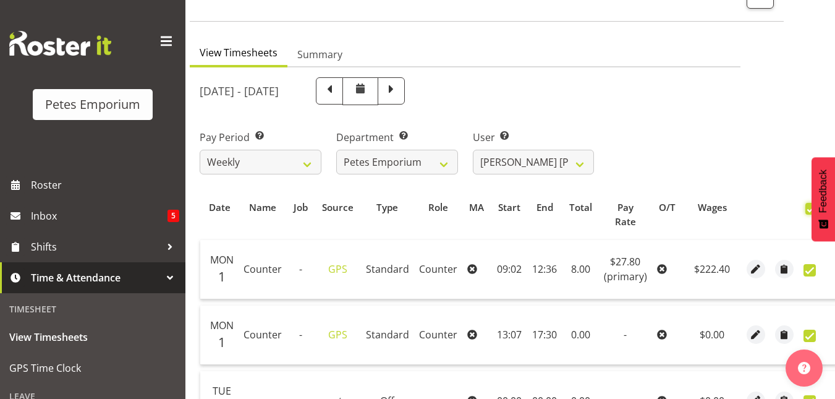
checkbox input "true"
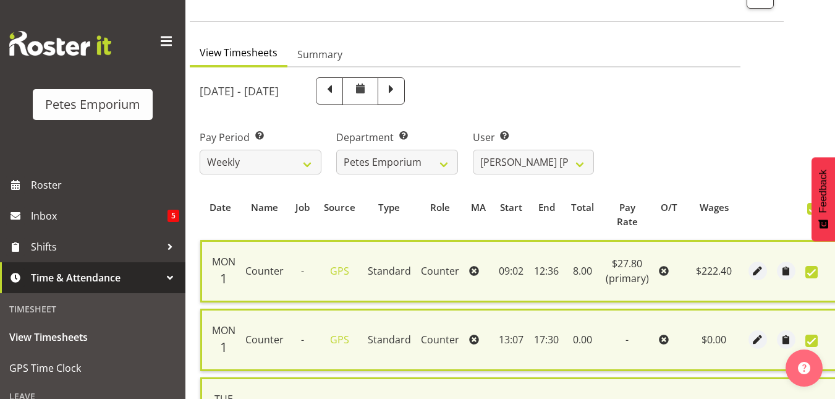
drag, startPoint x: 680, startPoint y: 213, endPoint x: 668, endPoint y: 74, distance: 140.2
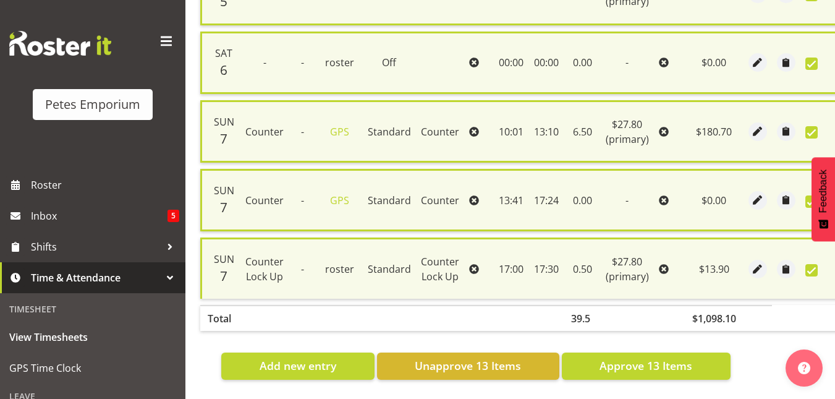
scroll to position [943, 0]
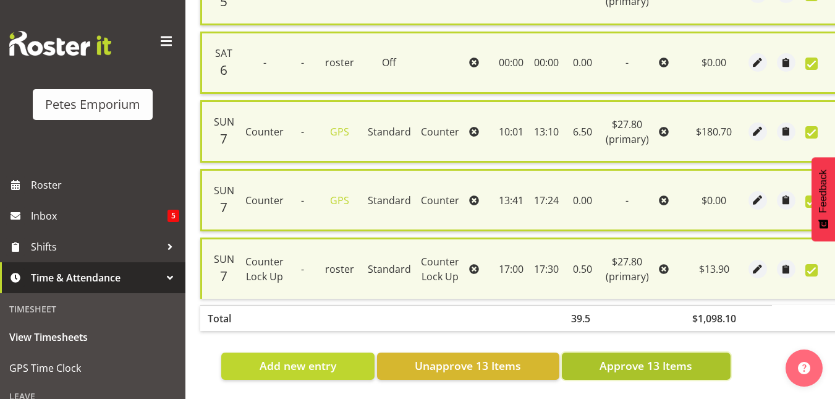
click at [645, 361] on span "Approve 13 Items" at bounding box center [646, 365] width 93 height 16
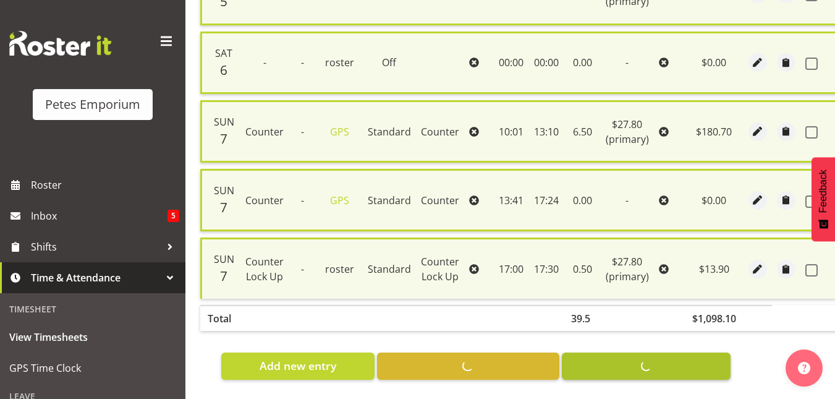
checkbox input "false"
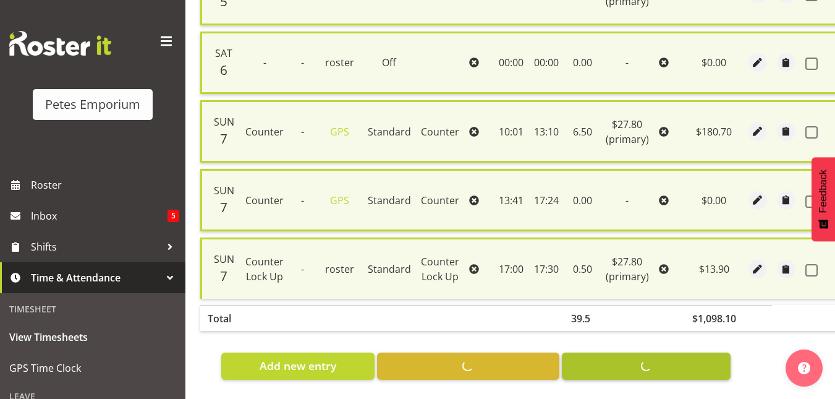
checkbox input "false"
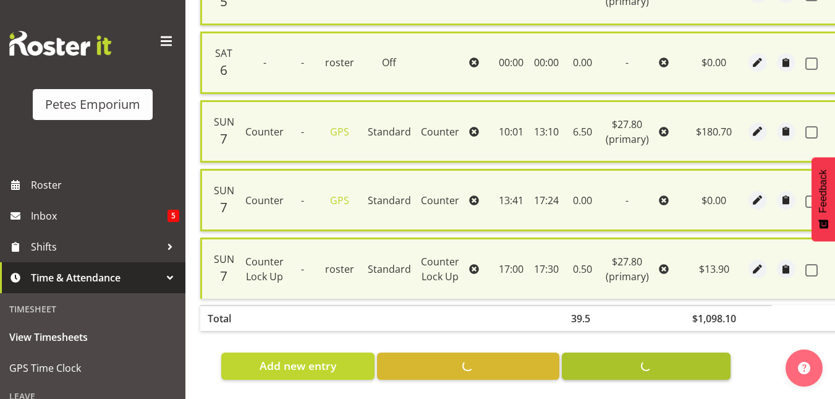
checkbox input "false"
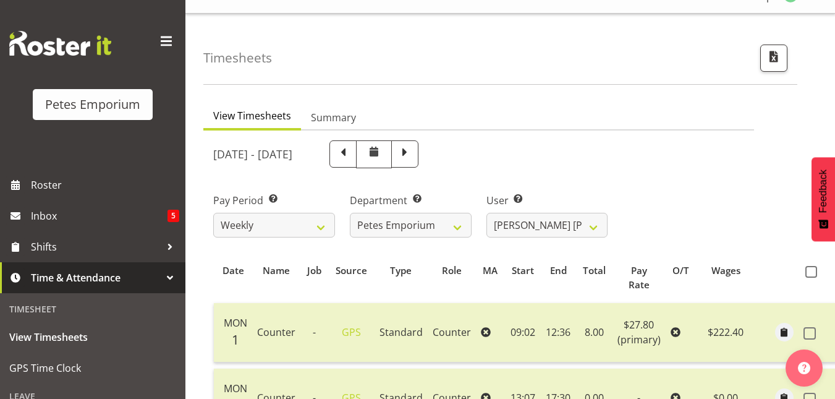
scroll to position [0, 0]
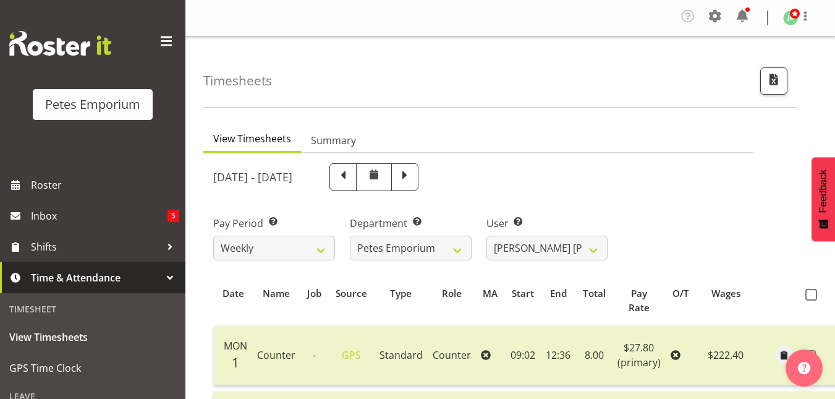
click at [604, 200] on div "User Select user. Note: This is filtered down by the previous two drop-down ite…" at bounding box center [547, 232] width 137 height 69
click at [597, 253] on select "Abigail Lane ✔ Alex-Micheal Taniwha ✔ Amelia Denz ✔ Beena Beena ✔ Christine Nev…" at bounding box center [548, 248] width 122 height 25
select select "11214"
click at [487, 236] on select "Abigail Lane ✔ Alex-Micheal Taniwha ✔ Amelia Denz ✔ Beena Beena ✔ Christine Nev…" at bounding box center [548, 248] width 122 height 25
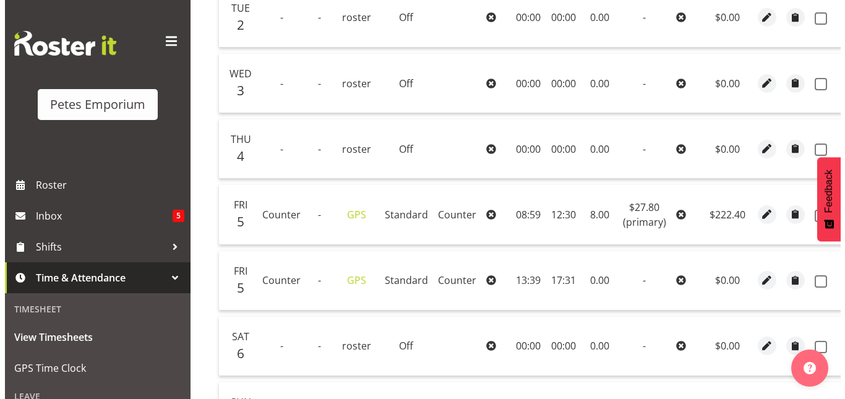
scroll to position [406, 0]
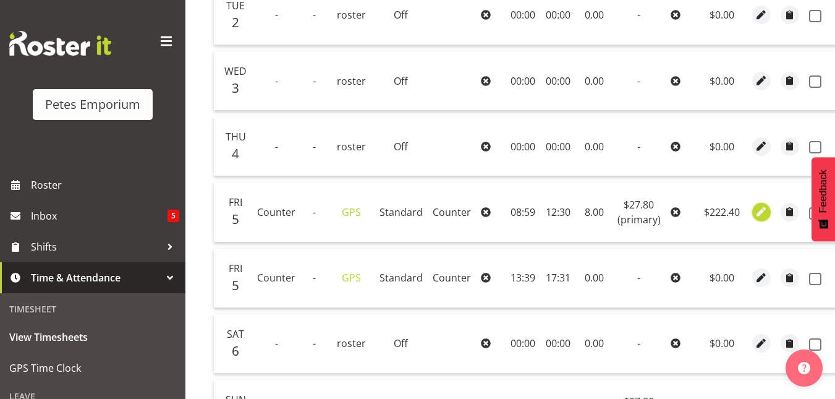
click at [757, 208] on span "button" at bounding box center [761, 212] width 14 height 14
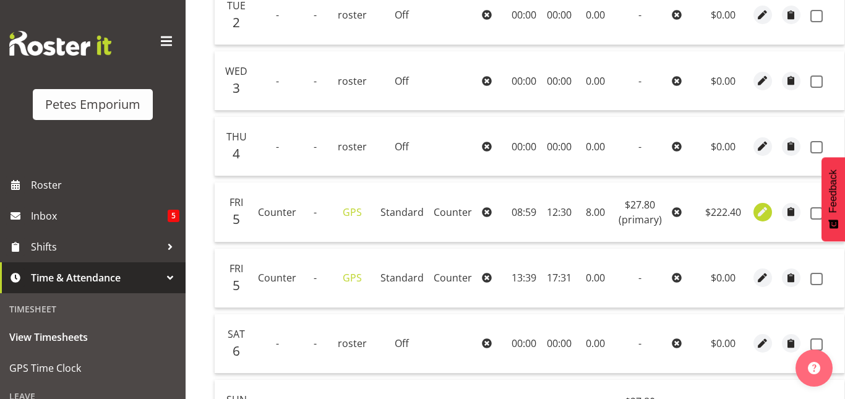
scroll to position [0, 28]
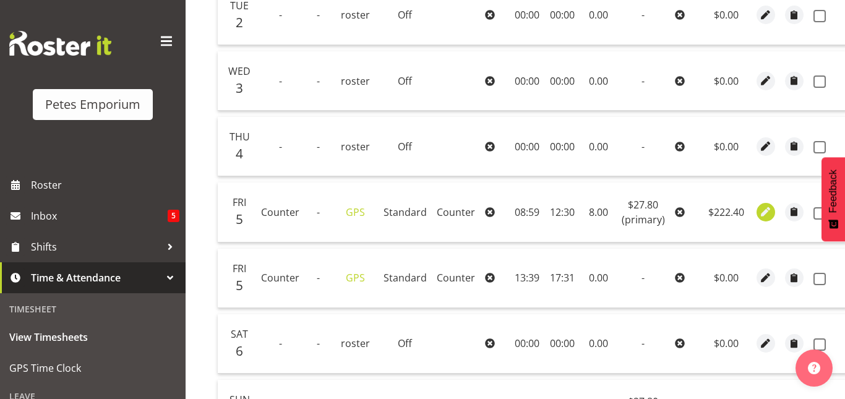
select select "Standard"
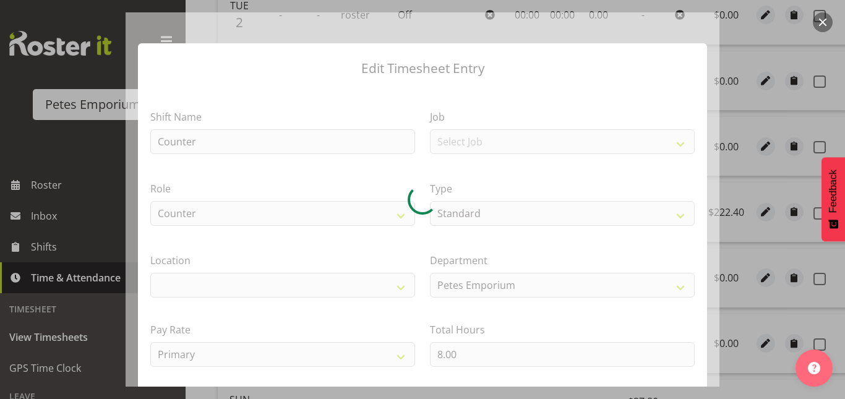
select select "100"
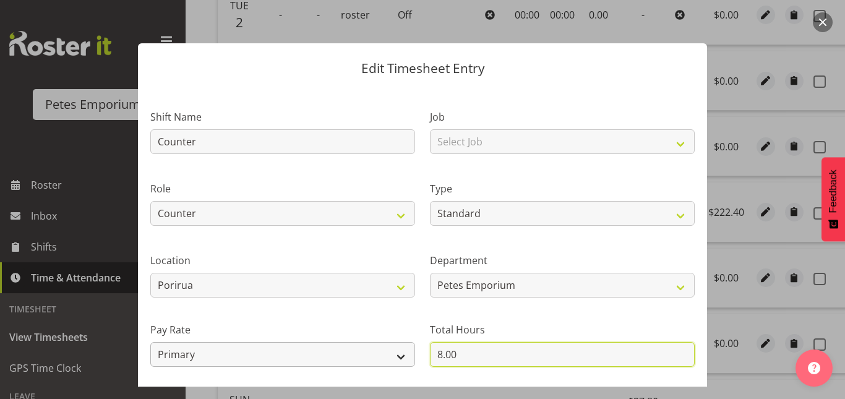
drag, startPoint x: 454, startPoint y: 348, endPoint x: 385, endPoint y: 355, distance: 69.6
click at [385, 355] on div "Shift Name Counter Job Select Job Role Counter Counter Evening Counter Late Shi…" at bounding box center [422, 267] width 559 height 351
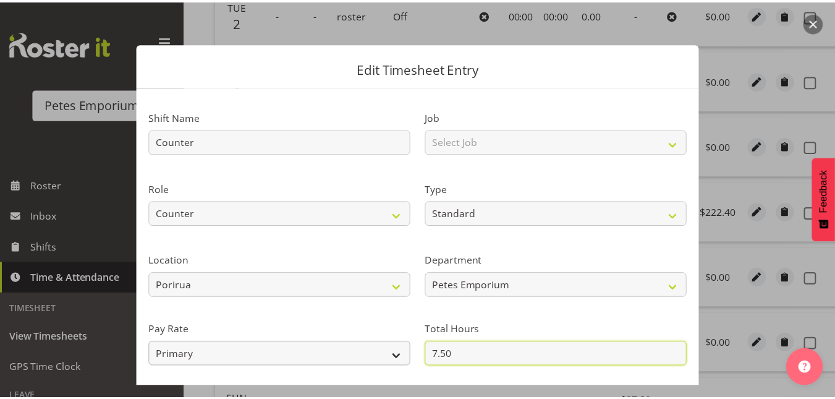
scroll to position [135, 0]
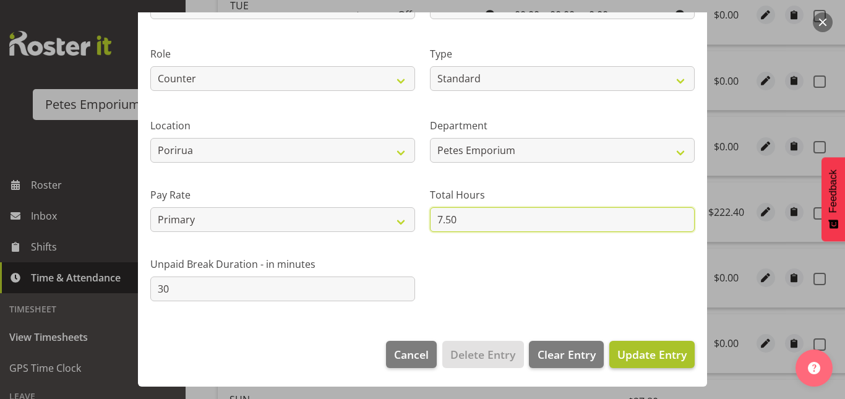
type input "7.50"
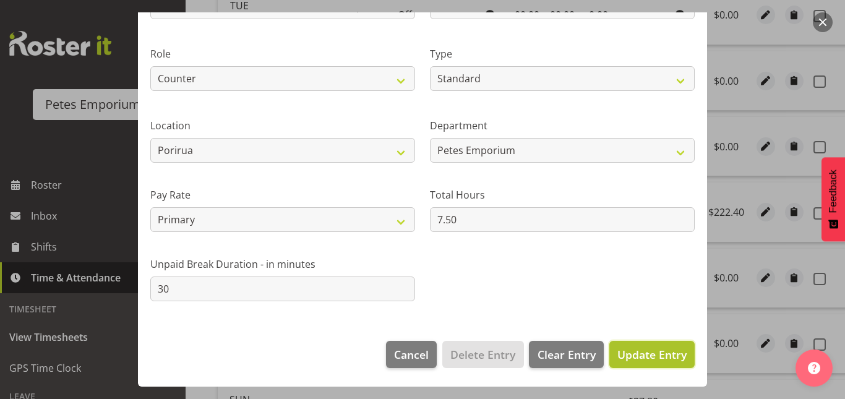
click at [630, 360] on span "Update Entry" at bounding box center [651, 354] width 69 height 15
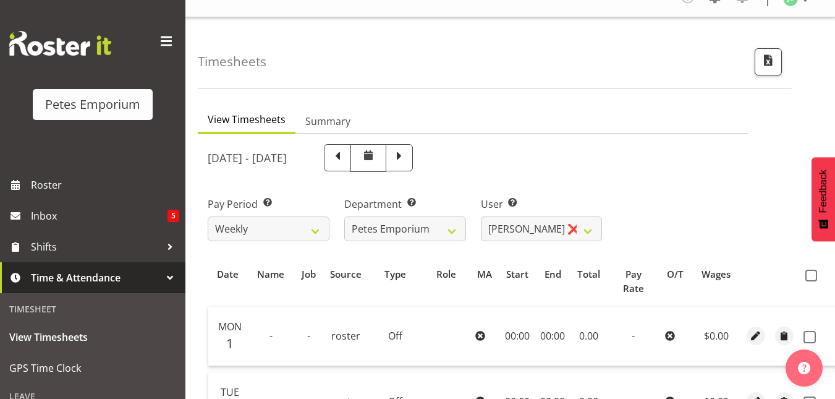
scroll to position [0, 0]
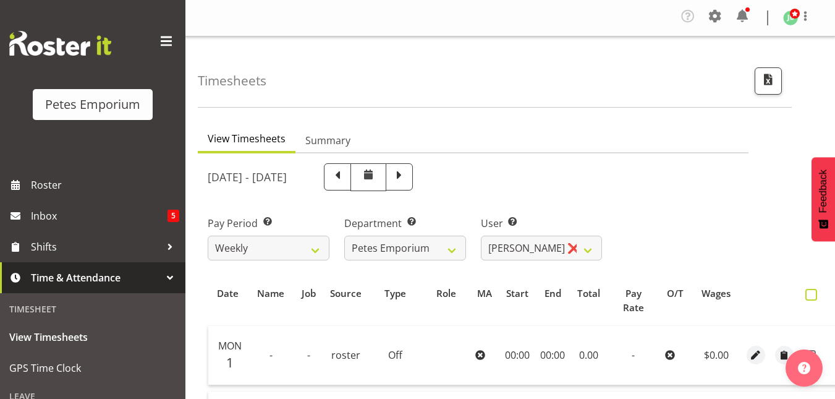
click at [815, 289] on label at bounding box center [815, 295] width 18 height 12
click at [814, 291] on input "checkbox" at bounding box center [810, 295] width 8 height 8
checkbox input "true"
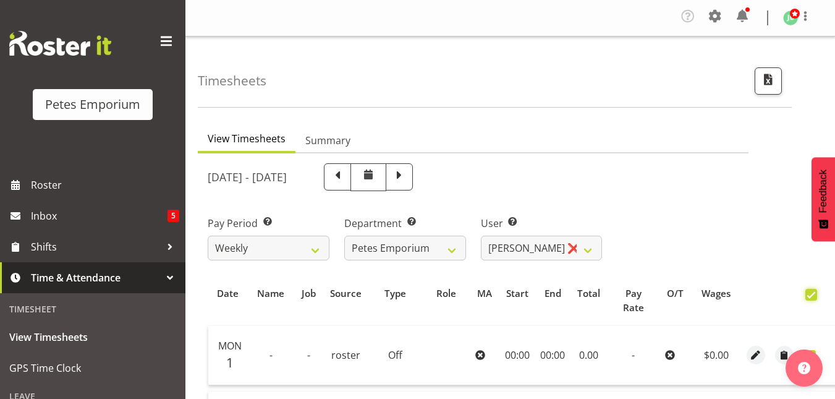
checkbox input "true"
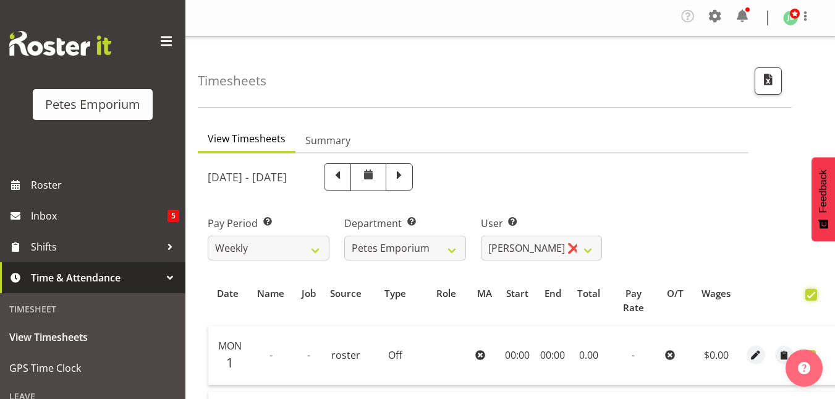
checkbox input "true"
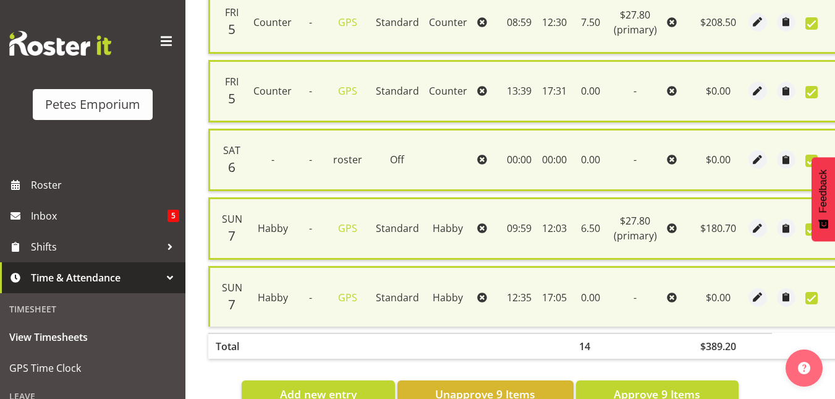
scroll to position [647, 0]
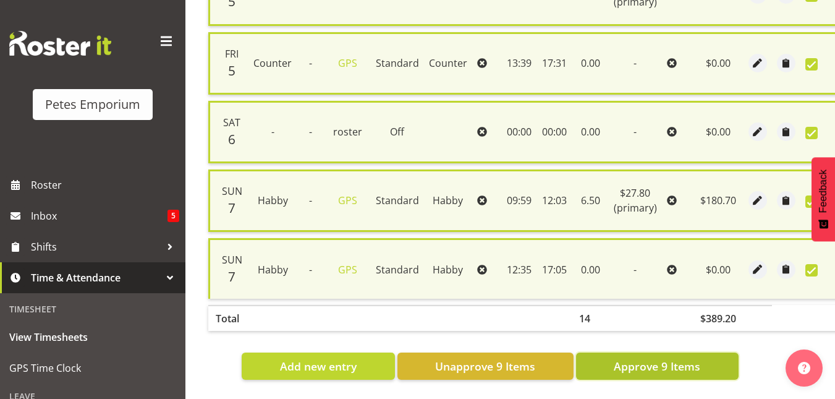
click at [665, 360] on span "Approve 9 Items" at bounding box center [657, 366] width 87 height 16
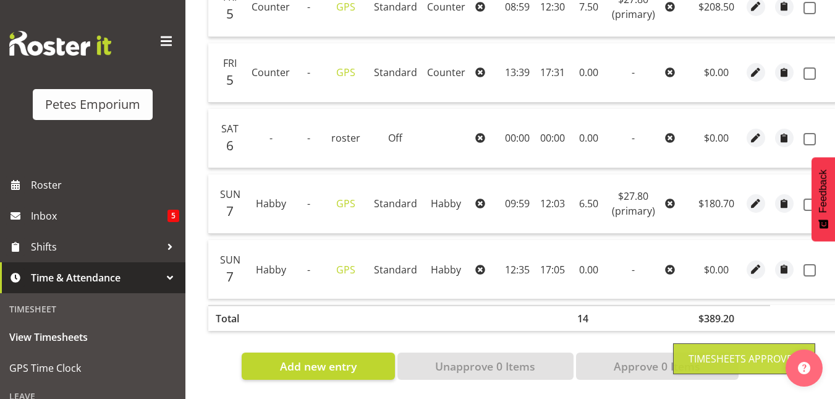
checkbox input "false"
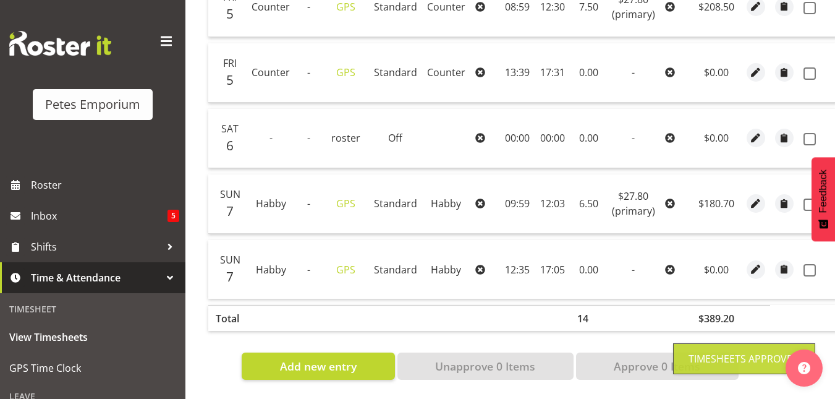
checkbox input "false"
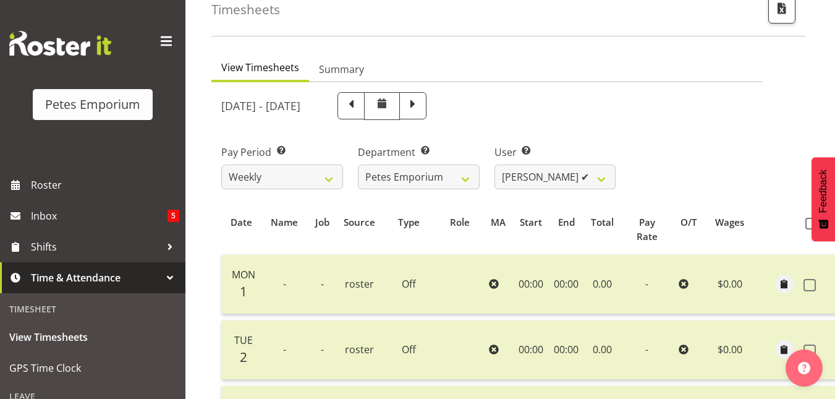
scroll to position [0, 0]
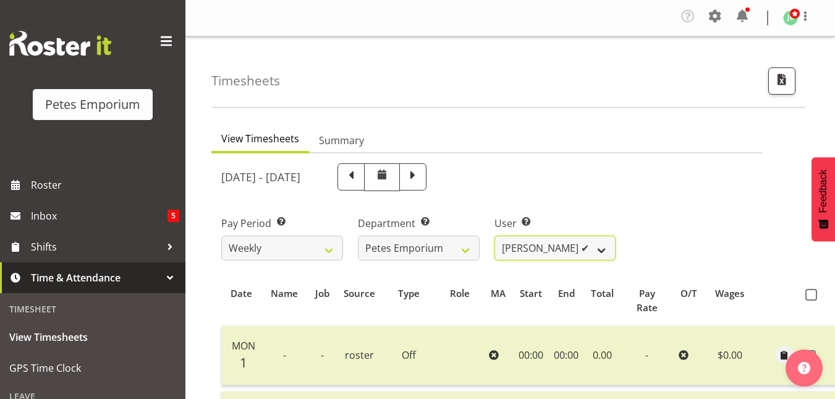
click at [608, 249] on select "Abigail Lane ✔ Alex-Micheal Taniwha ✔ Amelia Denz ✔ Beena Beena ✔ Christine Nev…" at bounding box center [556, 248] width 122 height 25
select select "8920"
click at [495, 236] on select "Abigail Lane ✔ Alex-Micheal Taniwha ✔ Amelia Denz ✔ Beena Beena ✔ Christine Nev…" at bounding box center [556, 248] width 122 height 25
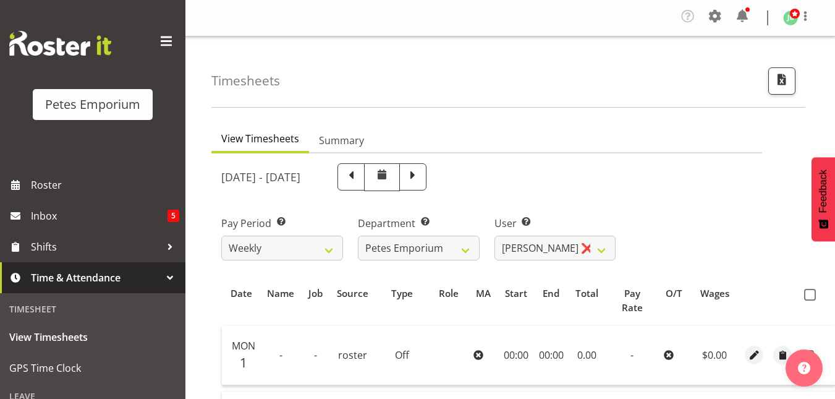
click at [809, 301] on th at bounding box center [816, 301] width 39 height 38
click at [808, 292] on span at bounding box center [810, 295] width 12 height 12
click at [808, 292] on input "checkbox" at bounding box center [808, 295] width 8 height 8
checkbox input "true"
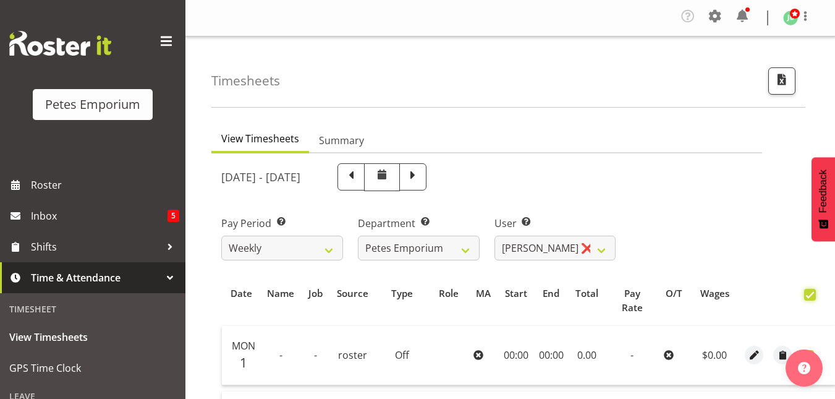
checkbox input "true"
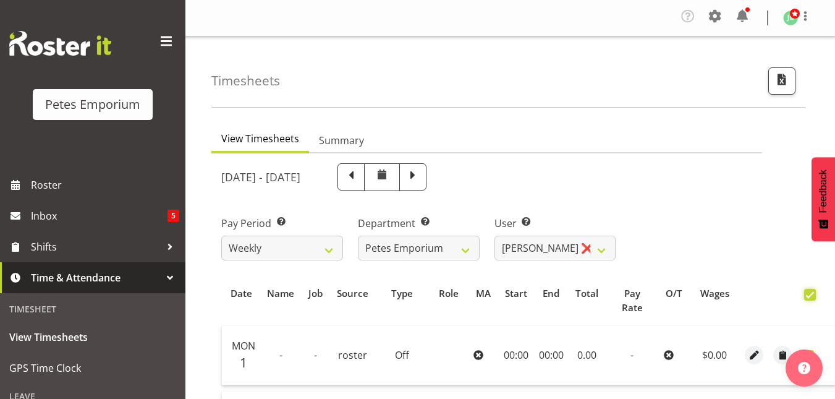
checkbox input "true"
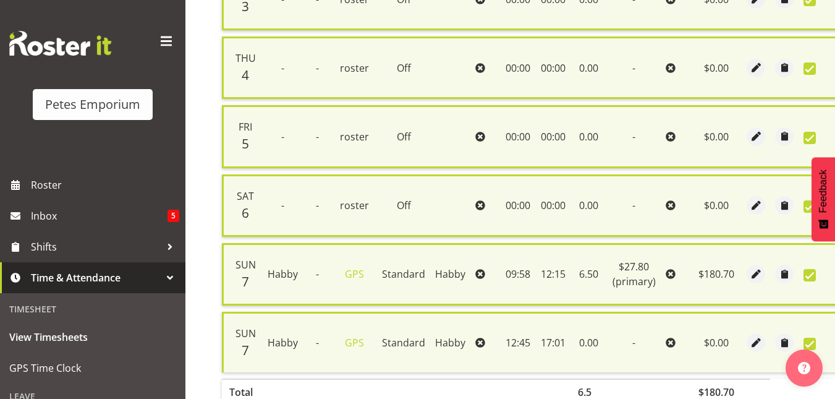
scroll to position [578, 0]
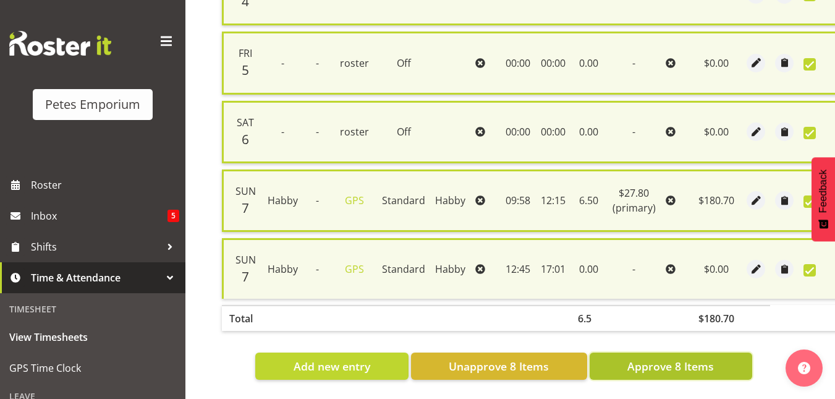
click at [656, 367] on button "Approve 8 Items" at bounding box center [671, 365] width 163 height 27
checkbox input "false"
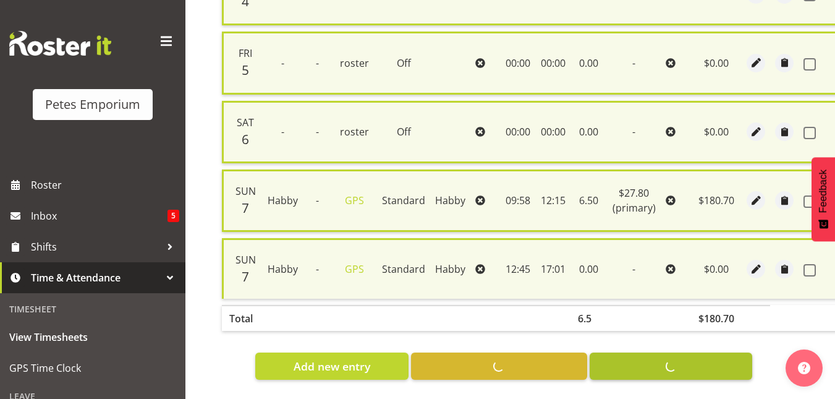
checkbox input "false"
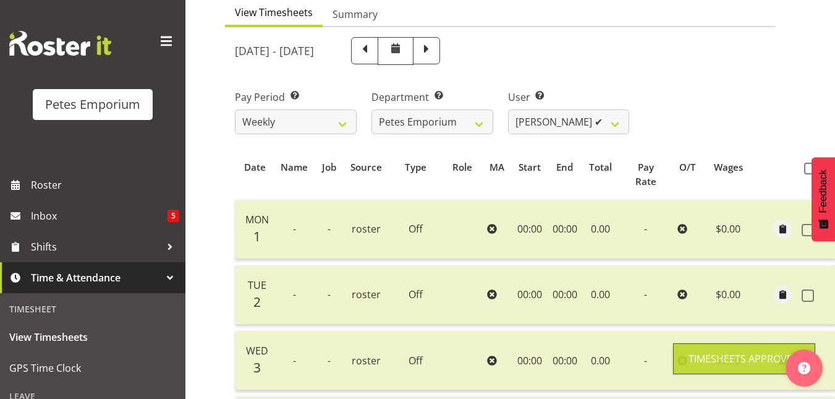
scroll to position [0, 0]
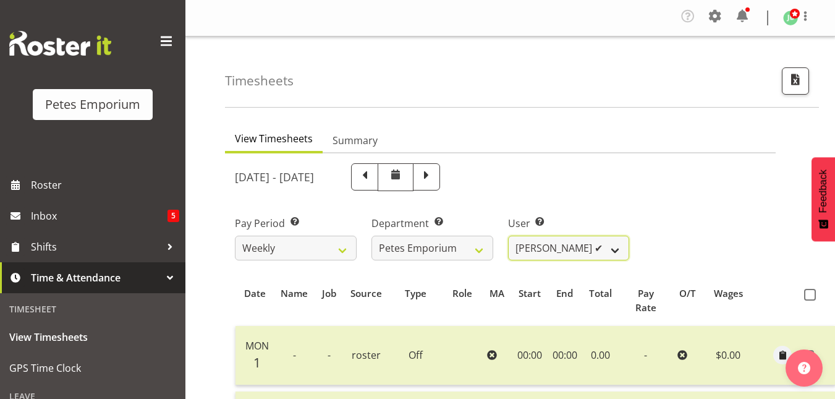
click at [625, 250] on select "Abigail Lane ✔ Alex-Micheal Taniwha ✔ Amelia Denz ✔ Beena Beena ✔ Christine Nev…" at bounding box center [569, 248] width 122 height 25
select select "697"
click at [508, 236] on select "Abigail Lane ✔ Alex-Micheal Taniwha ✔ Amelia Denz ✔ Beena Beena ✔ Christine Nev…" at bounding box center [569, 248] width 122 height 25
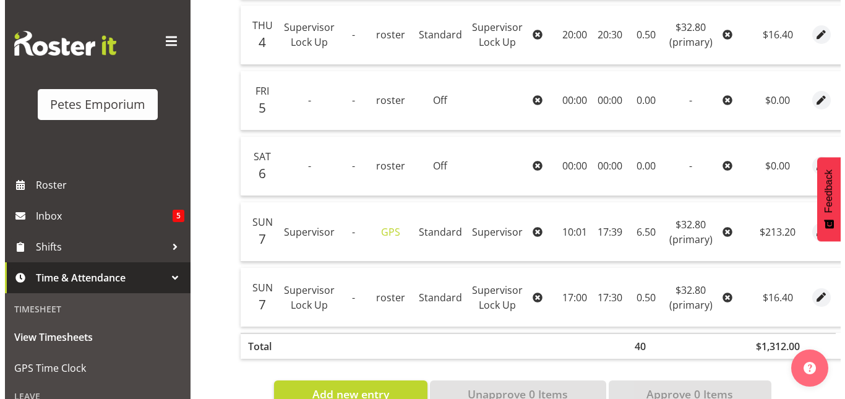
scroll to position [0, 69]
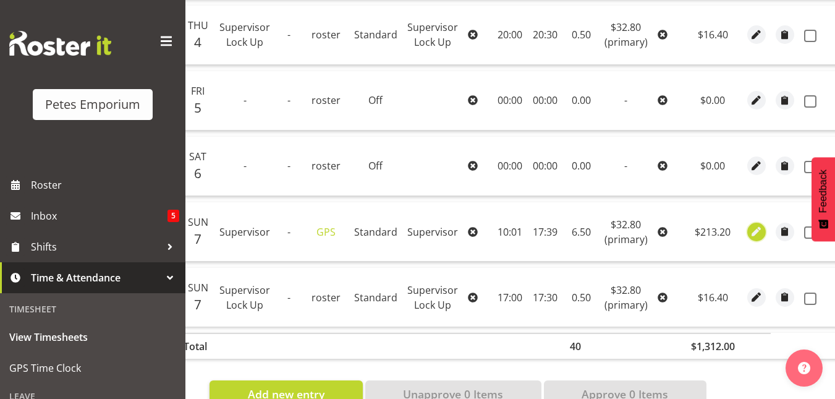
click at [749, 231] on span "button" at bounding box center [756, 231] width 14 height 14
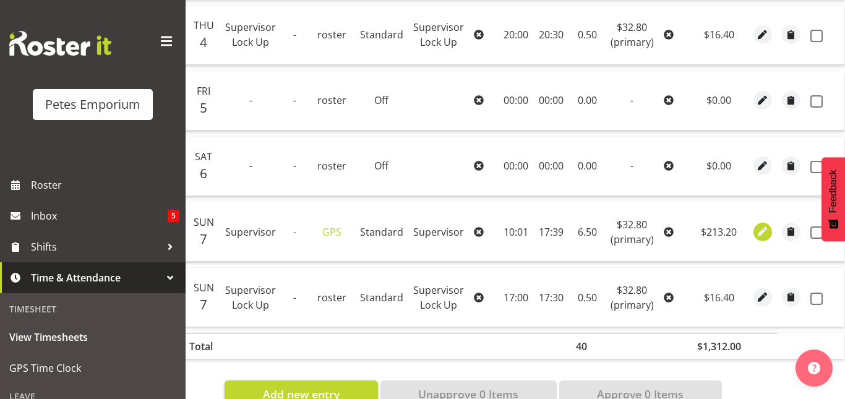
scroll to position [0, 60]
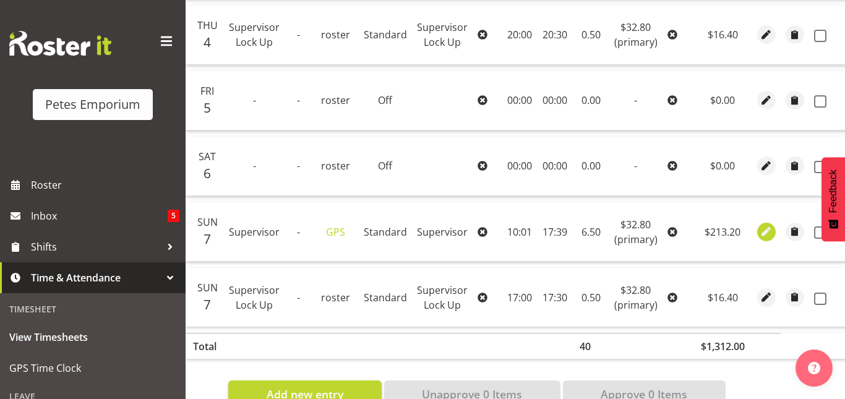
select select "Standard"
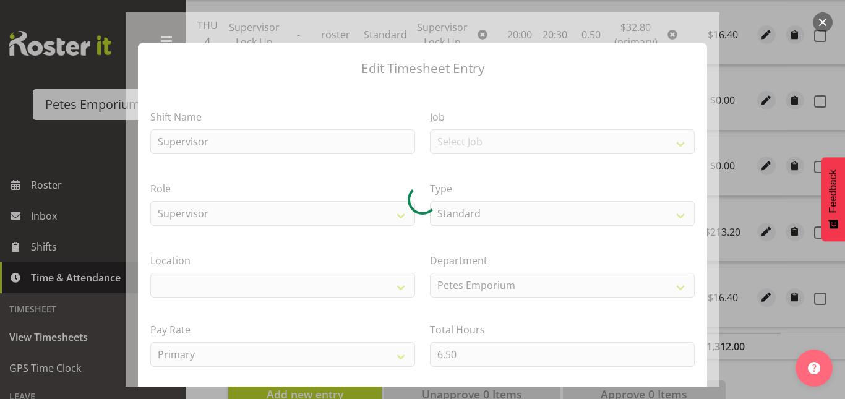
select select "100"
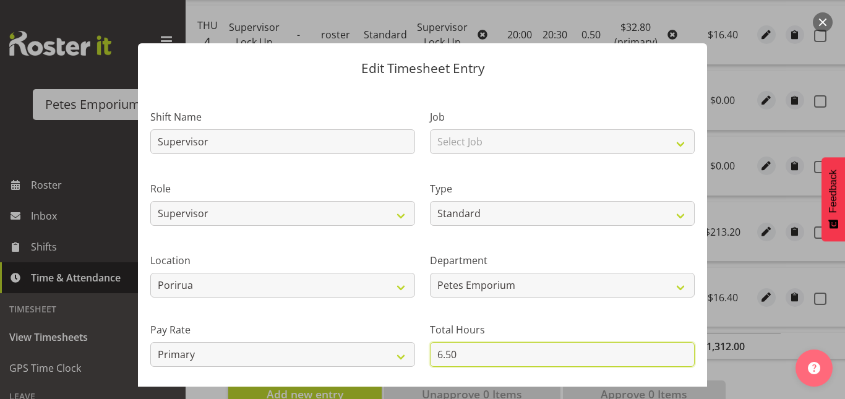
click at [437, 356] on input "6.50" at bounding box center [562, 354] width 265 height 25
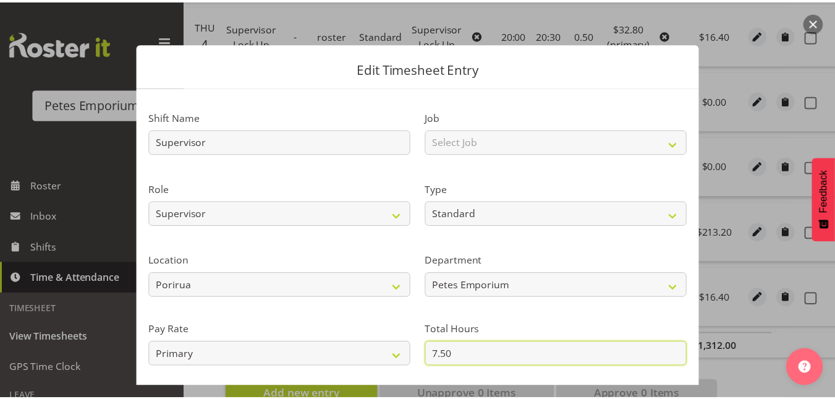
scroll to position [135, 0]
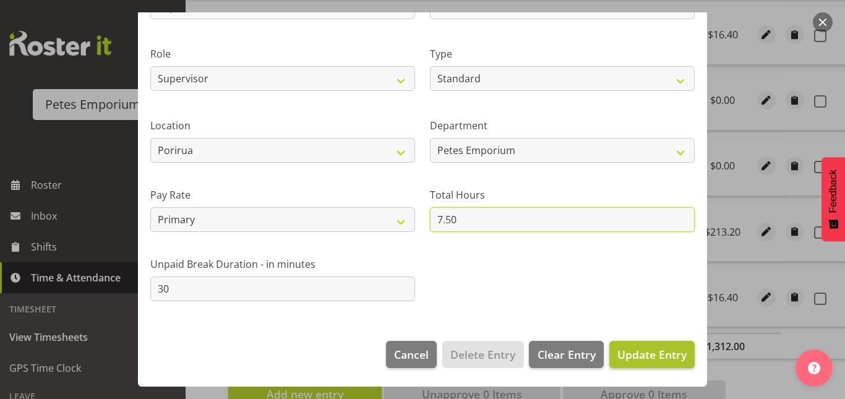
type input "7.50"
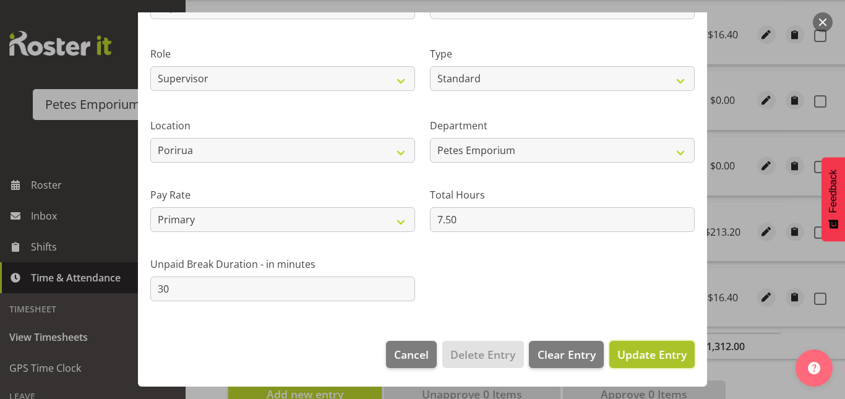
click at [638, 359] on span "Update Entry" at bounding box center [651, 354] width 69 height 15
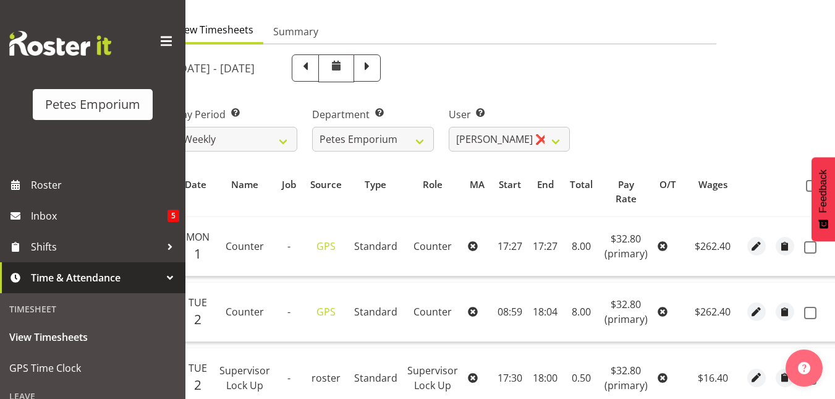
scroll to position [79, 0]
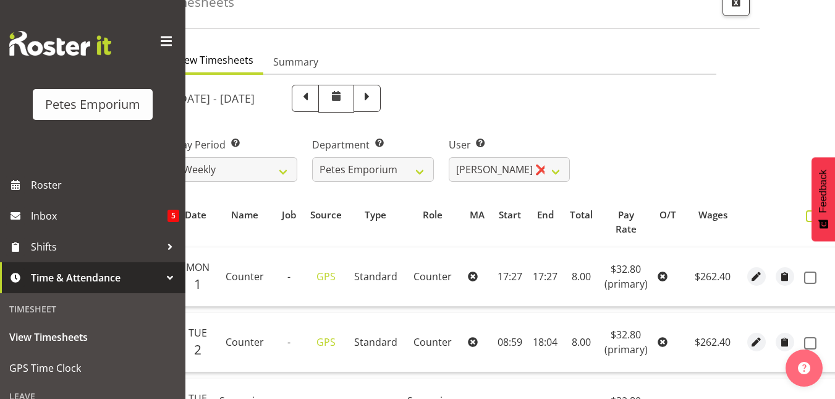
click at [806, 220] on span at bounding box center [812, 216] width 12 height 12
click at [806, 220] on input "checkbox" at bounding box center [810, 216] width 8 height 8
checkbox input "true"
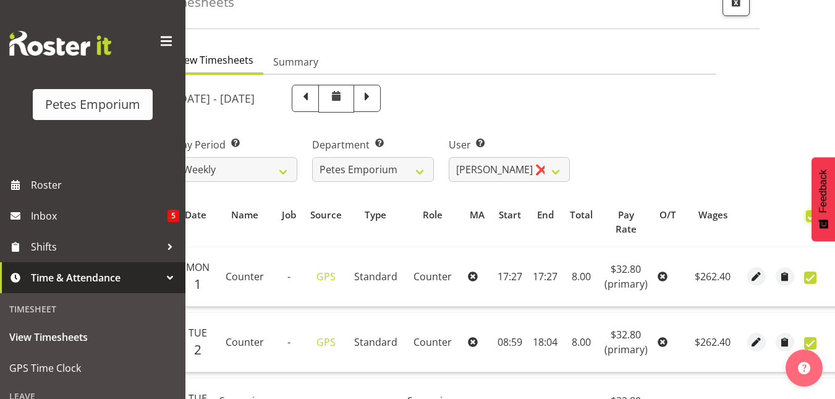
checkbox input "true"
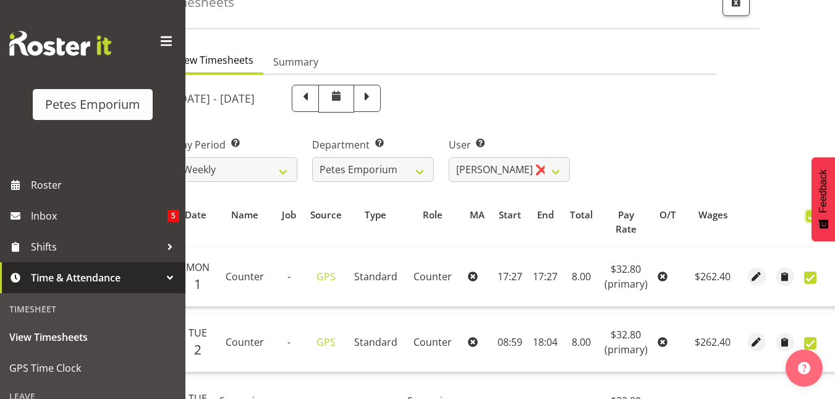
checkbox input "true"
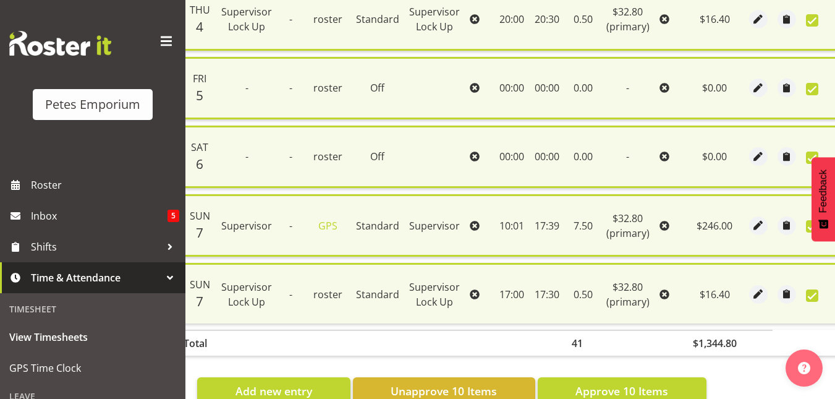
scroll to position [715, 0]
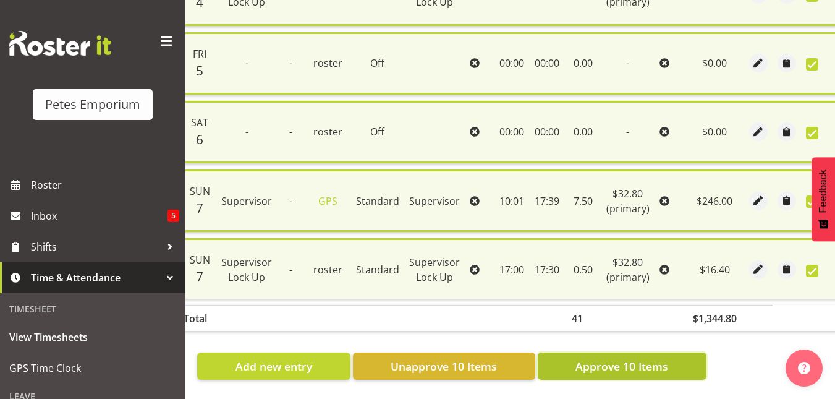
click at [608, 365] on span "Approve 10 Items" at bounding box center [622, 366] width 93 height 16
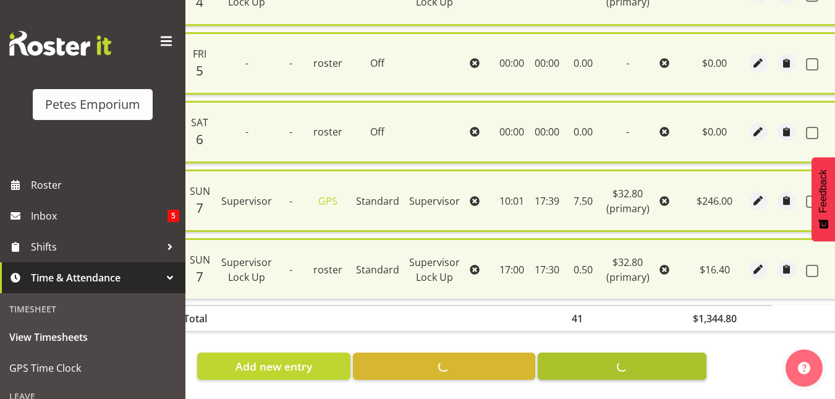
checkbox input "false"
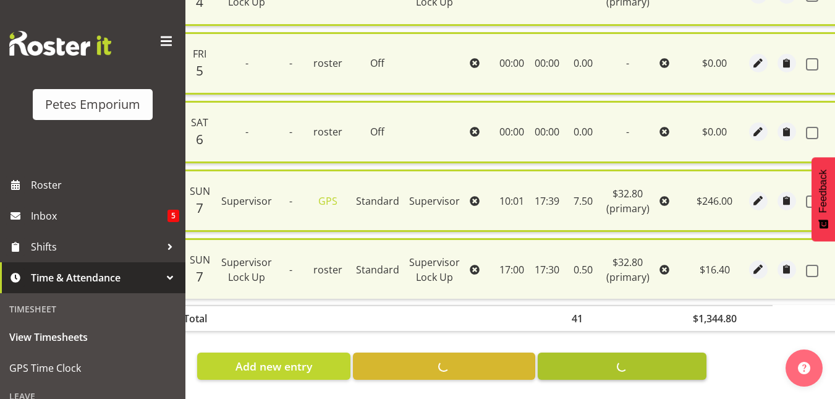
checkbox input "false"
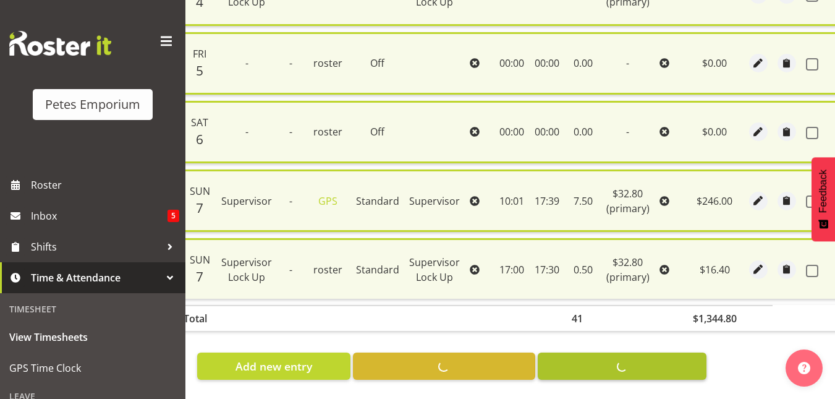
checkbox input "false"
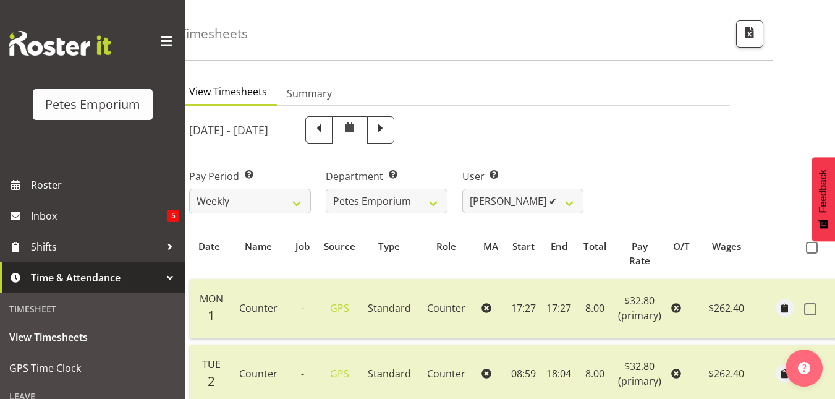
scroll to position [36, 0]
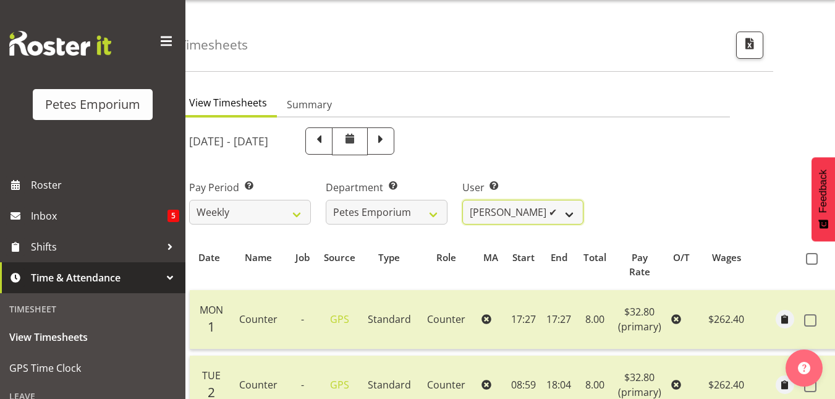
click at [577, 212] on select "Abigail Lane ✔ Alex-Micheal Taniwha ✔ Amelia Denz ✔ Beena Beena ✔ Christine Nev…" at bounding box center [524, 212] width 122 height 25
select select "7499"
click at [463, 200] on select "Abigail Lane ✔ Alex-Micheal Taniwha ✔ Amelia Denz ✔ Beena Beena ✔ Christine Nev…" at bounding box center [524, 212] width 122 height 25
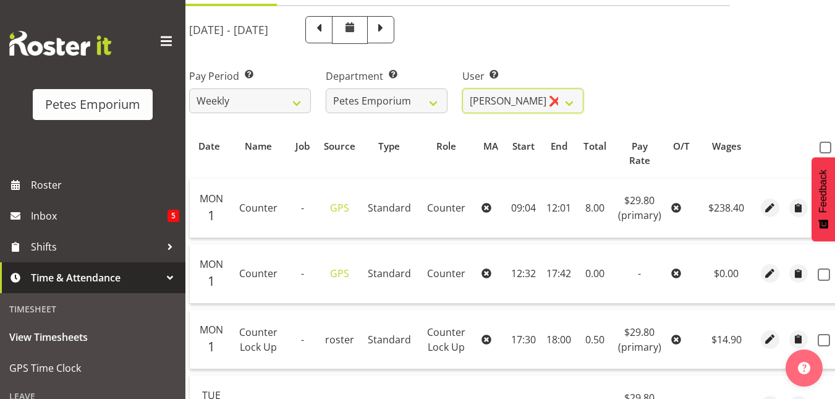
scroll to position [166, 0]
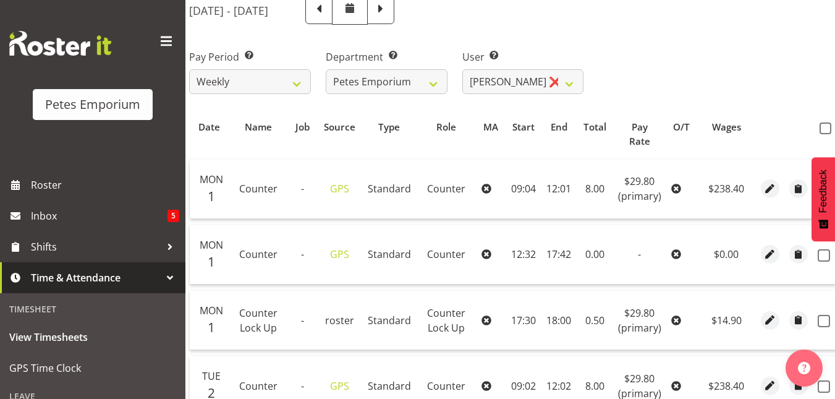
click at [555, 265] on td "17:42" at bounding box center [559, 254] width 35 height 59
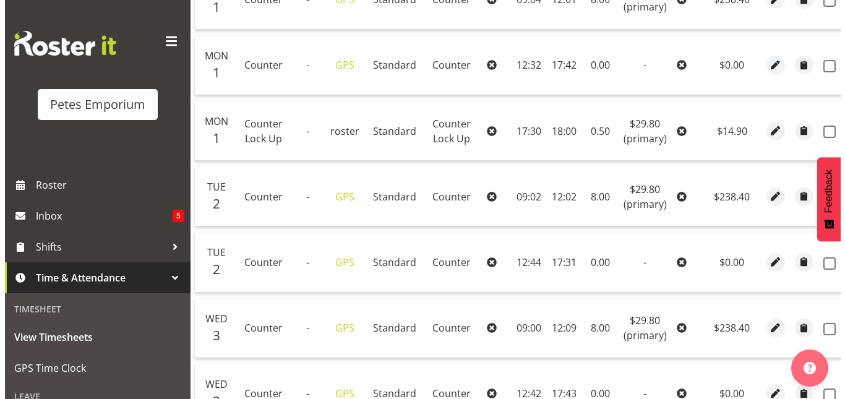
scroll to position [356, 0]
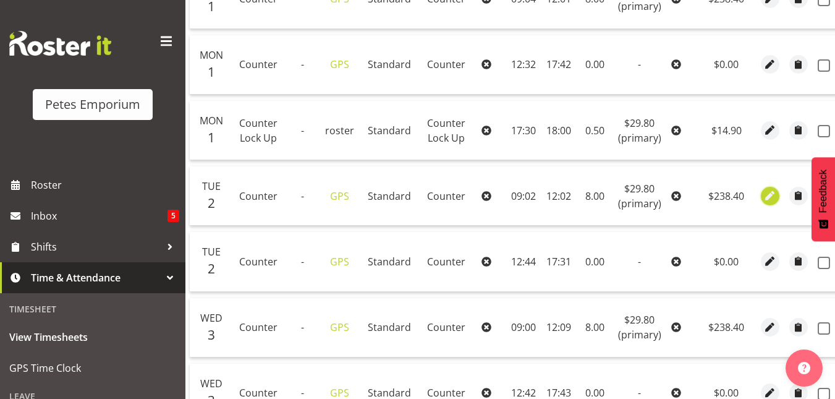
click at [763, 192] on span "button" at bounding box center [770, 196] width 14 height 14
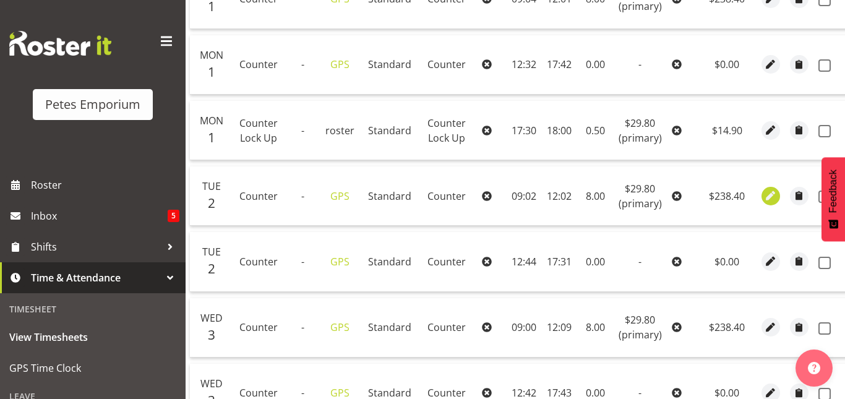
select select "Standard"
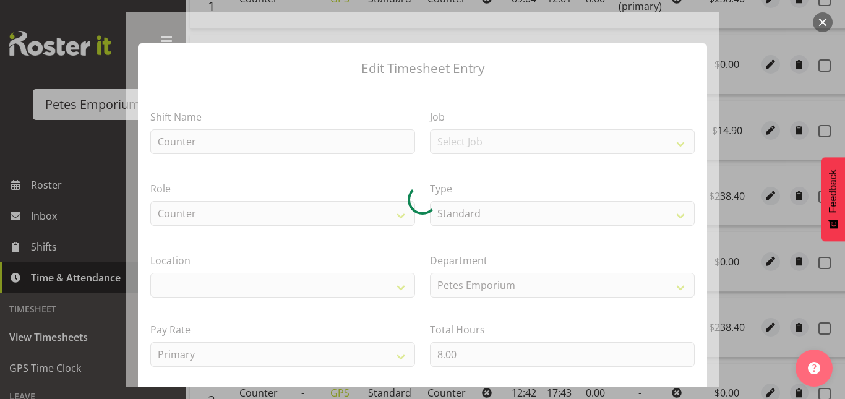
select select "100"
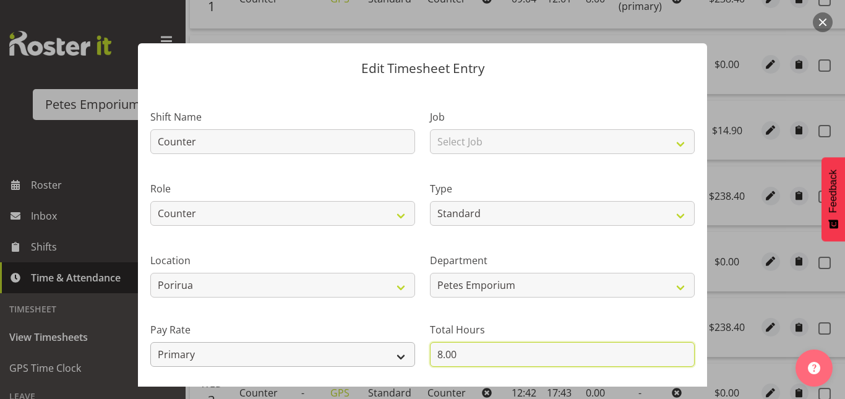
drag, startPoint x: 458, startPoint y: 354, endPoint x: 399, endPoint y: 361, distance: 58.6
click at [399, 361] on div "Shift Name Counter Job Select Job Role Counter Counter Evening Counter Late Shi…" at bounding box center [422, 267] width 559 height 351
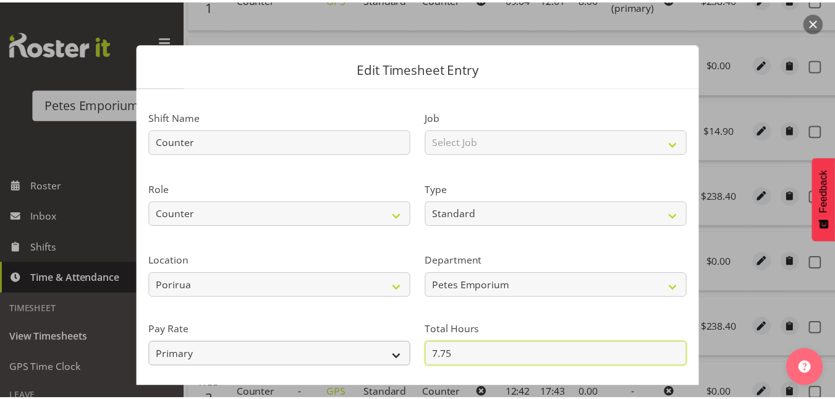
scroll to position [135, 0]
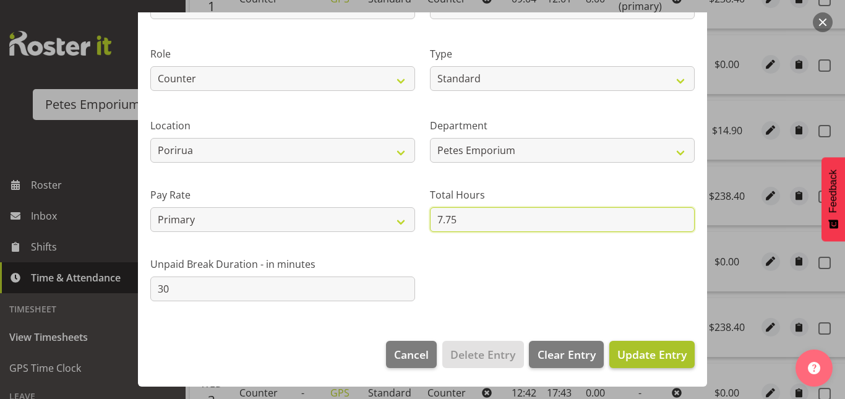
type input "7.75"
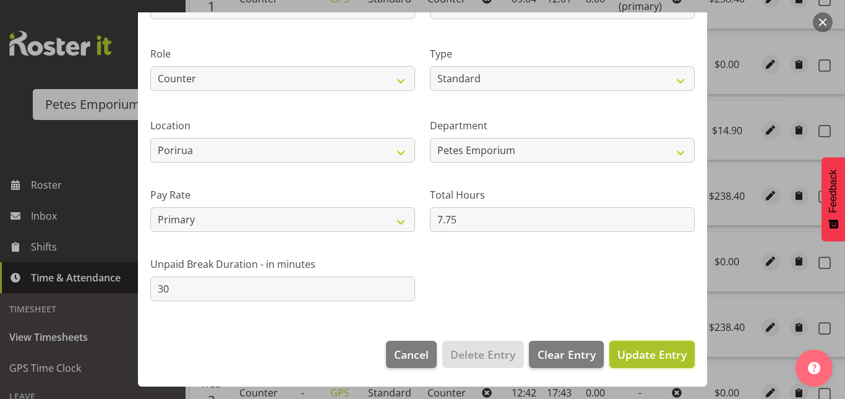
click at [633, 348] on span "Update Entry" at bounding box center [651, 354] width 69 height 15
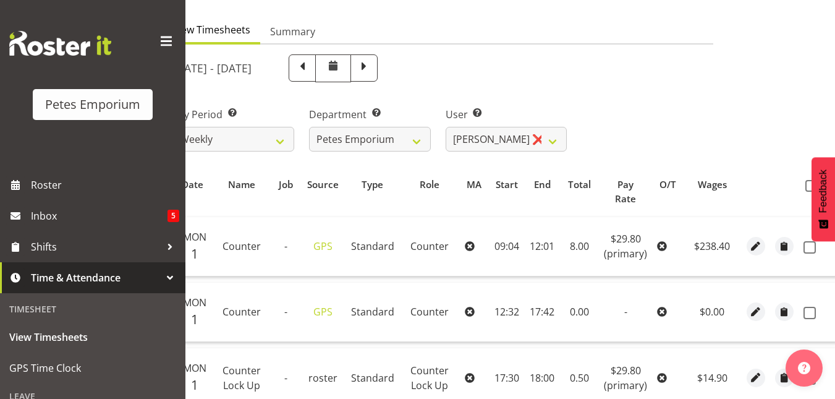
scroll to position [0, 0]
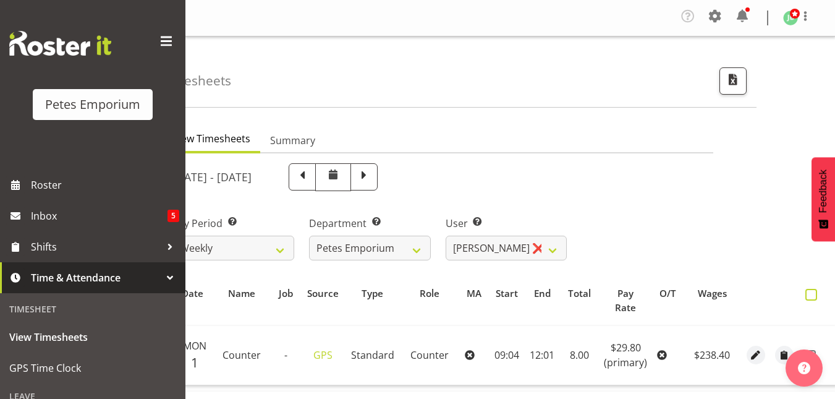
click at [808, 294] on span at bounding box center [812, 295] width 12 height 12
click at [808, 294] on input "checkbox" at bounding box center [810, 295] width 8 height 8
checkbox input "true"
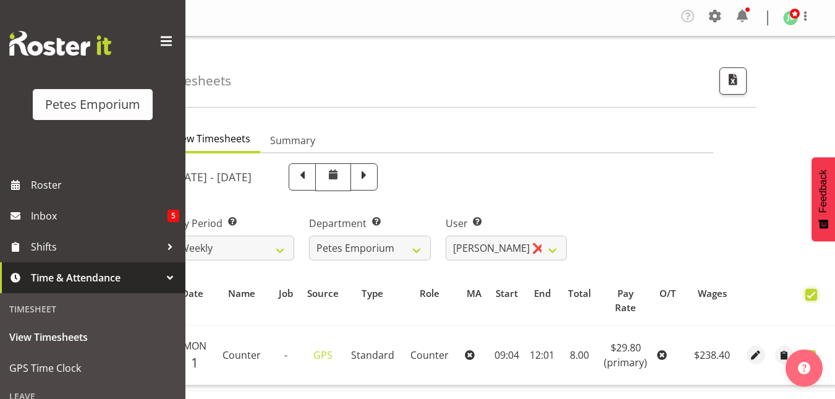
checkbox input "true"
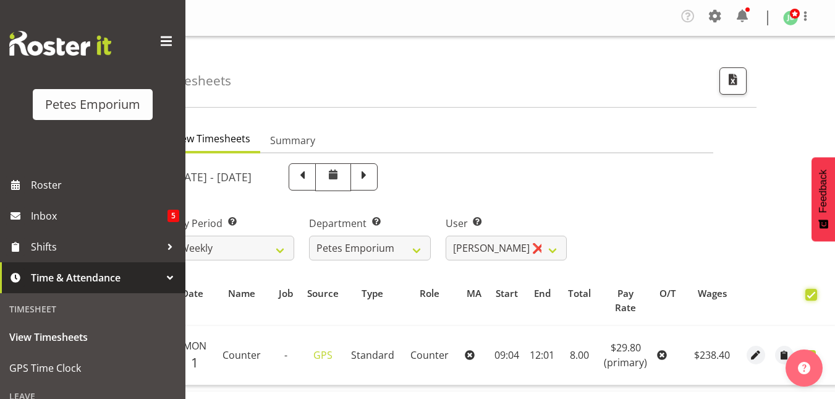
checkbox input "true"
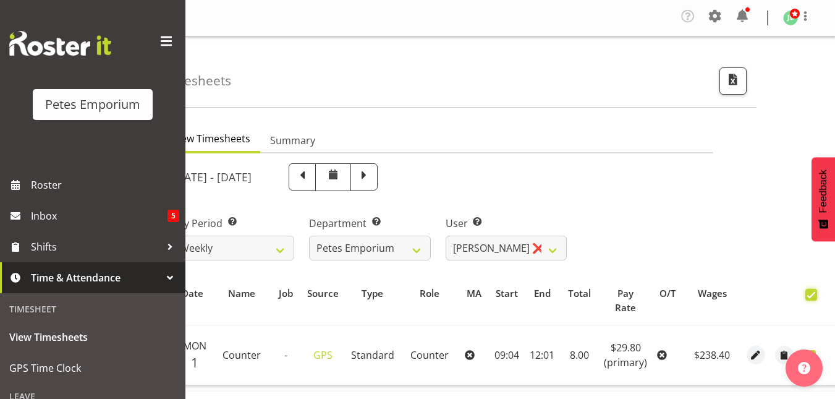
checkbox input "true"
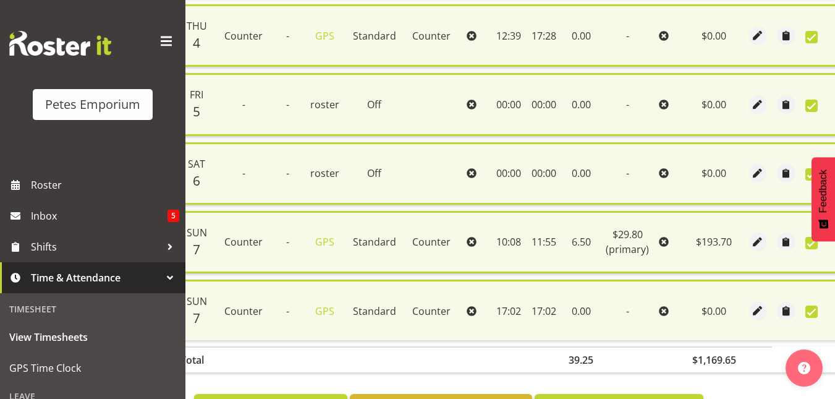
scroll to position [991, 0]
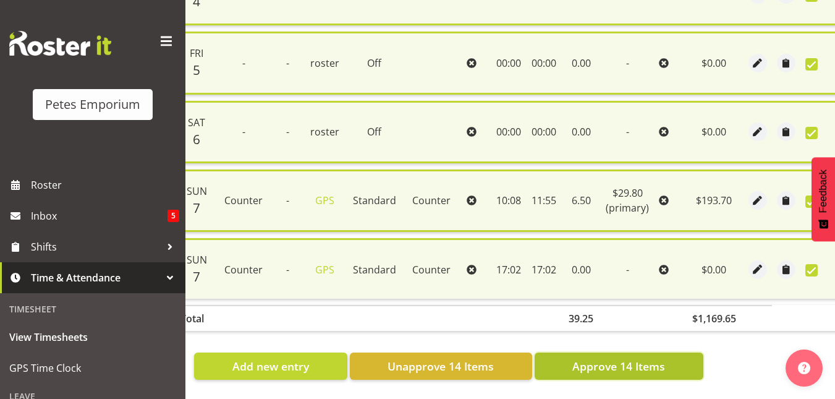
click at [628, 360] on span "Approve 14 Items" at bounding box center [619, 366] width 93 height 16
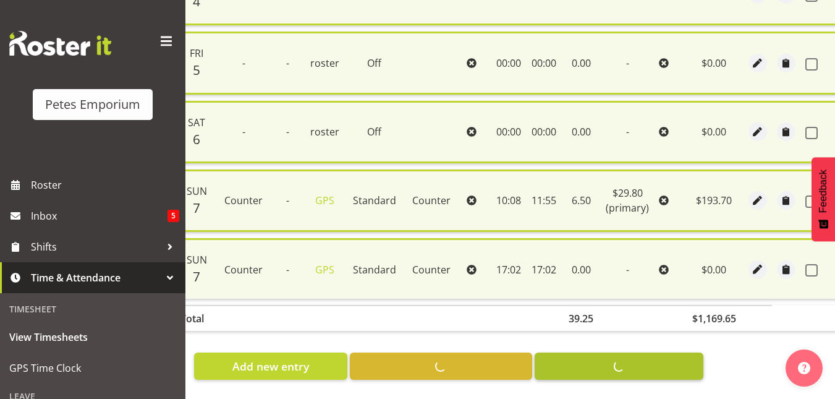
checkbox input "false"
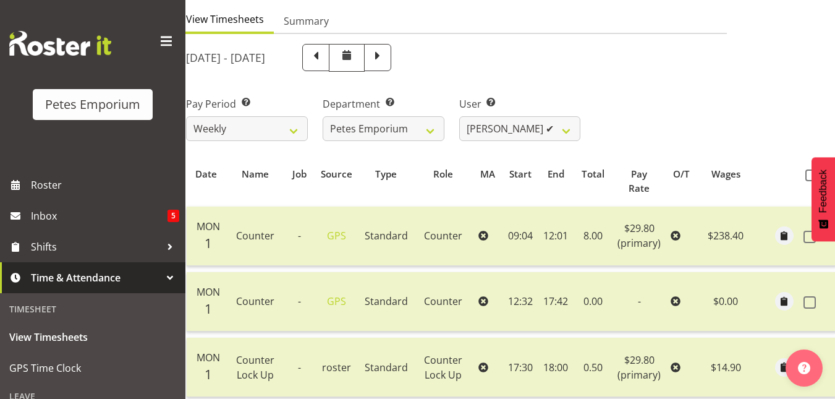
scroll to position [77, 0]
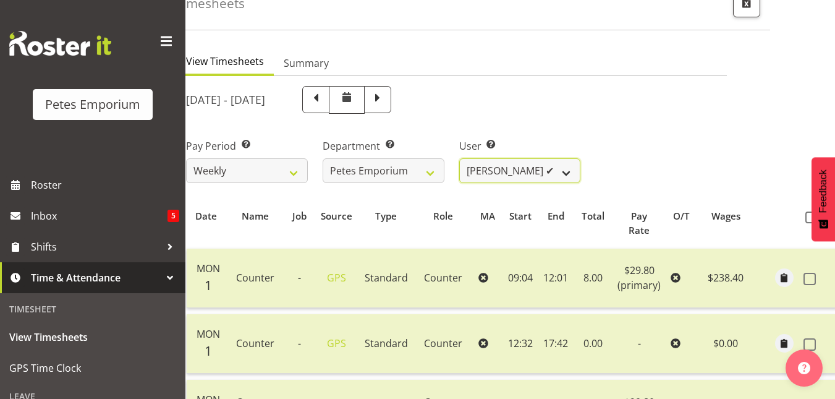
click at [568, 169] on select "Abigail Lane ✔ Alex-Micheal Taniwha ✔ Amelia Denz ✔ Beena Beena ✔ Christine Nev…" at bounding box center [520, 170] width 122 height 25
click at [459, 158] on select "Abigail Lane ✔ Alex-Micheal Taniwha ✔ Amelia Denz ✔ Beena Beena ✔ Christine Nev…" at bounding box center [520, 170] width 122 height 25
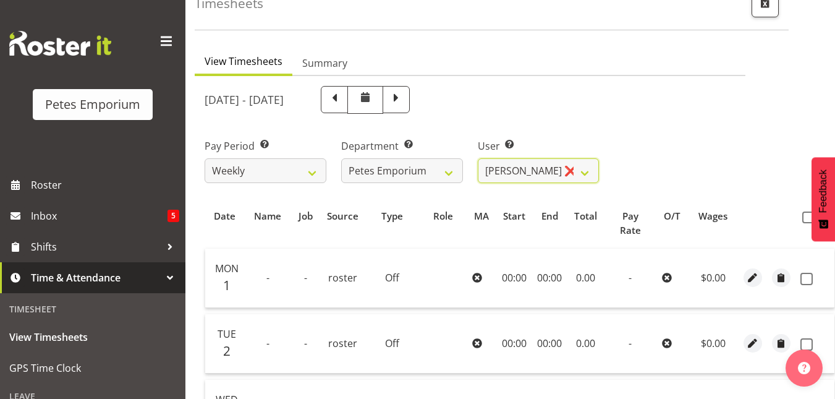
scroll to position [0, 37]
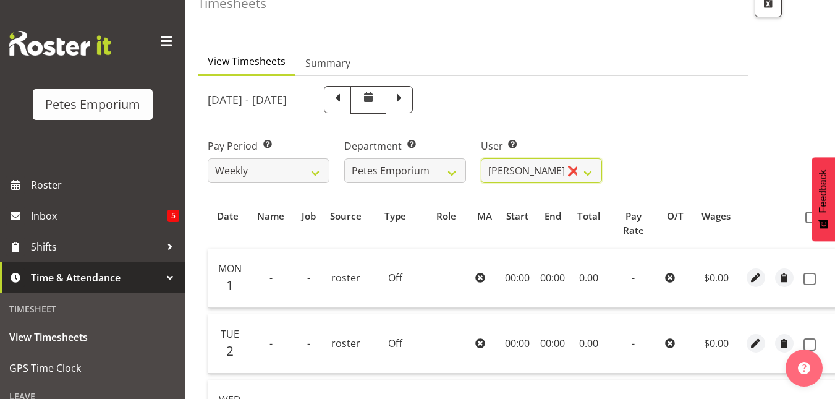
click at [481, 158] on select "Abigail Lane ✔ Alex-Micheal Taniwha ✔ Amelia Denz ✔ Beena Beena ✔ Christine Nev…" at bounding box center [542, 170] width 122 height 25
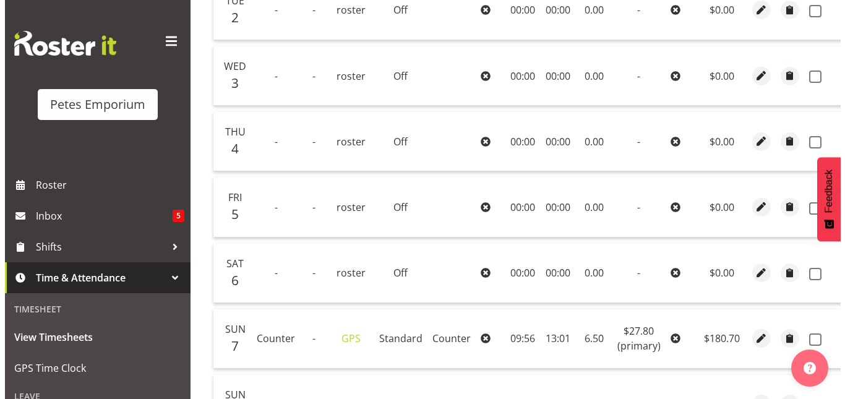
scroll to position [555, 0]
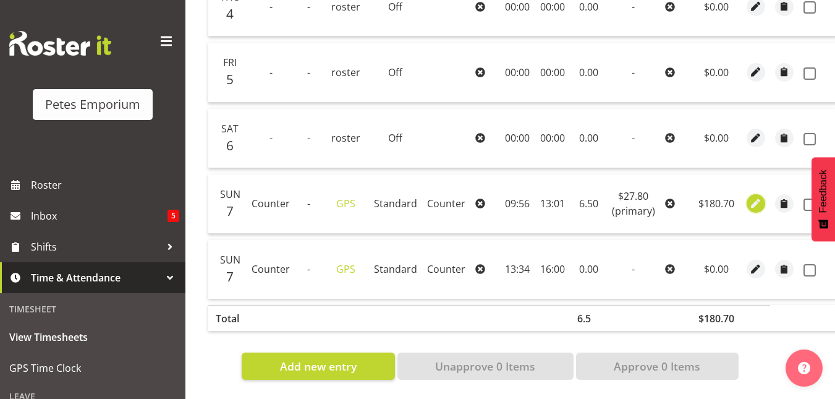
click at [749, 197] on span "button" at bounding box center [756, 204] width 14 height 14
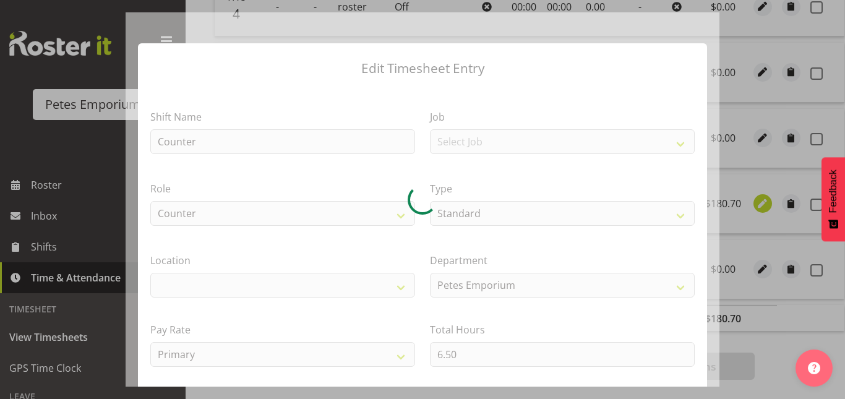
scroll to position [0, 28]
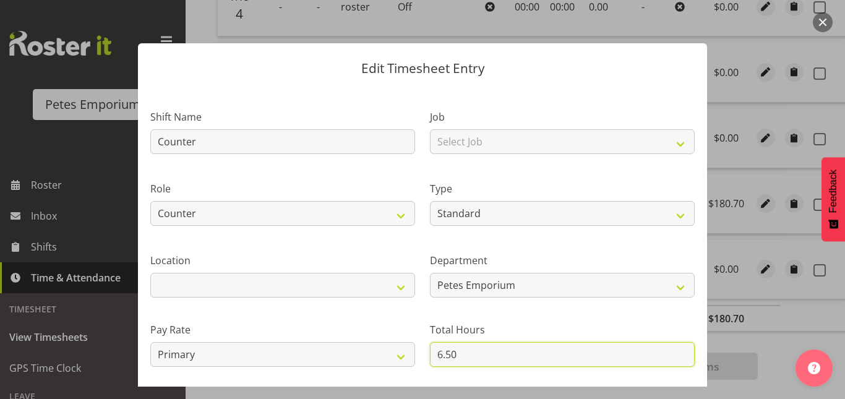
click at [442, 356] on input "6.50" at bounding box center [562, 354] width 265 height 25
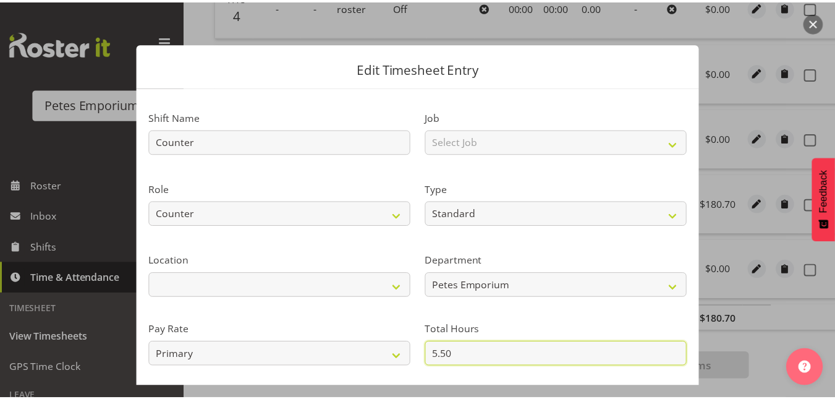
scroll to position [135, 0]
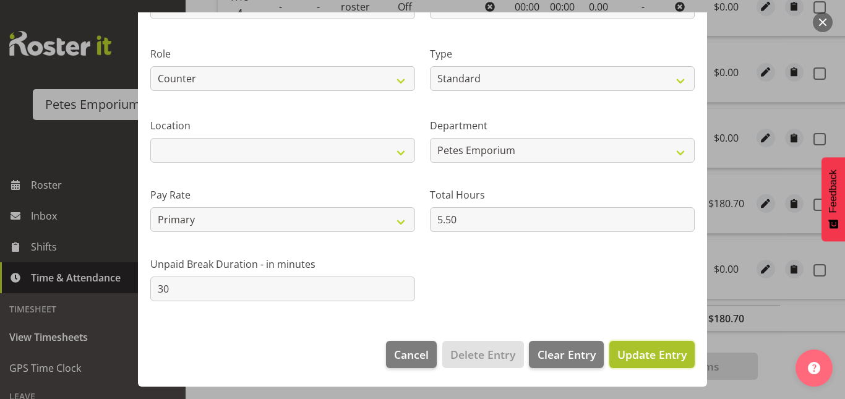
click at [647, 343] on button "Update Entry" at bounding box center [651, 354] width 85 height 27
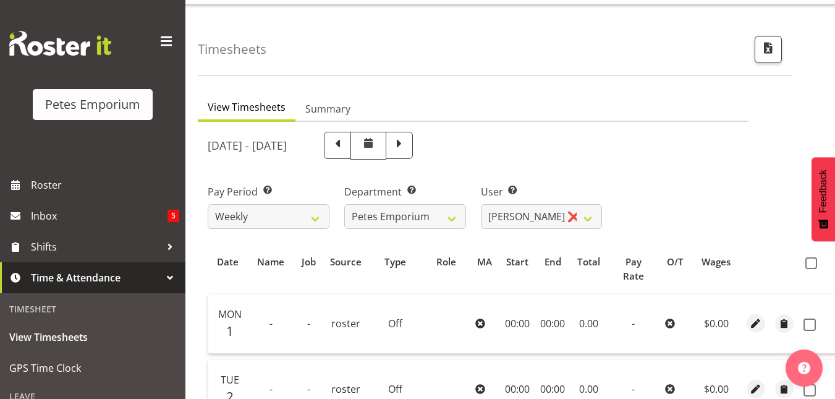
scroll to position [0, 0]
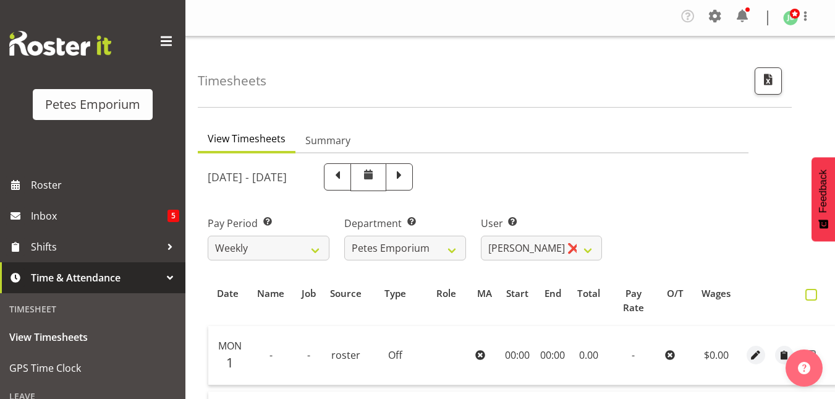
click at [808, 300] on span at bounding box center [812, 295] width 12 height 12
click at [808, 299] on input "checkbox" at bounding box center [810, 295] width 8 height 8
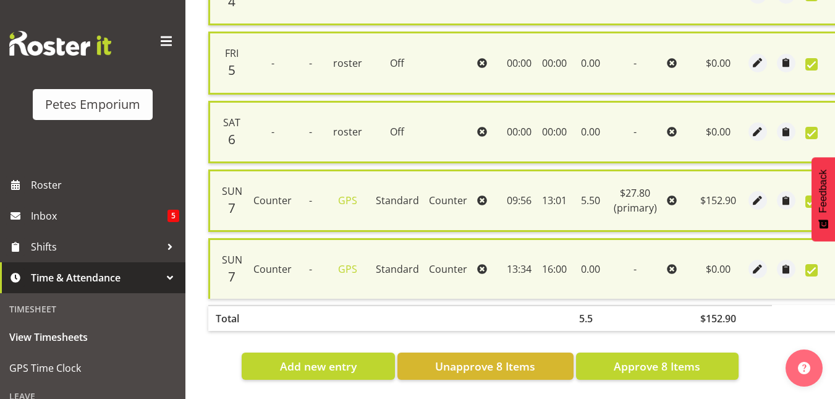
scroll to position [578, 0]
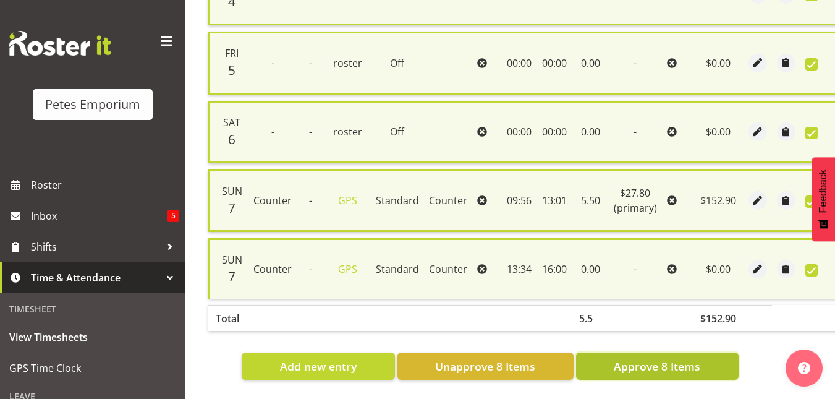
click at [673, 365] on span "Approve 8 Items" at bounding box center [657, 366] width 87 height 16
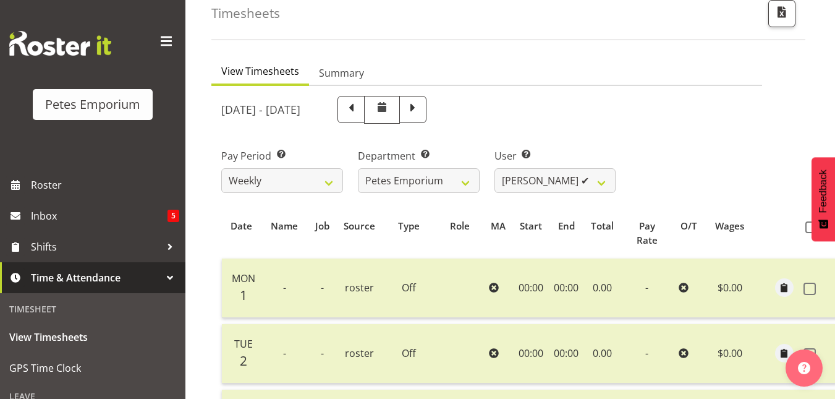
scroll to position [0, 0]
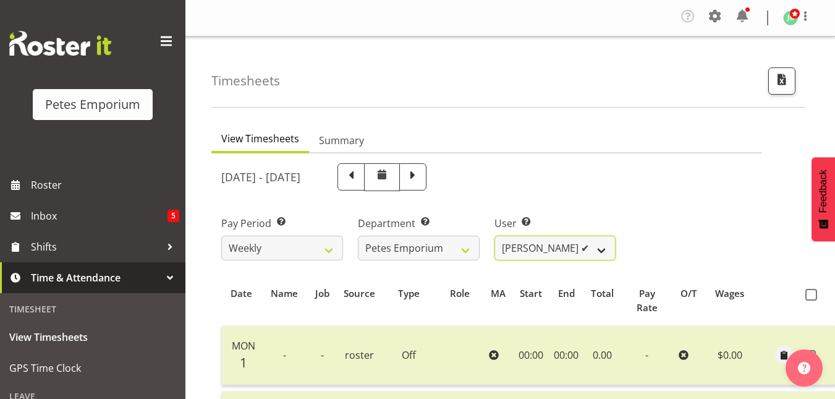
click at [610, 247] on select "Abigail Lane ✔ Alex-Micheal Taniwha ✔ Amelia Denz ✔ Beena Beena ✔ Christine Nev…" at bounding box center [556, 248] width 122 height 25
click at [495, 236] on select "Abigail Lane ✔ Alex-Micheal Taniwha ✔ Amelia Denz ✔ Beena Beena ✔ Christine Nev…" at bounding box center [556, 248] width 122 height 25
